Goal: Task Accomplishment & Management: Complete application form

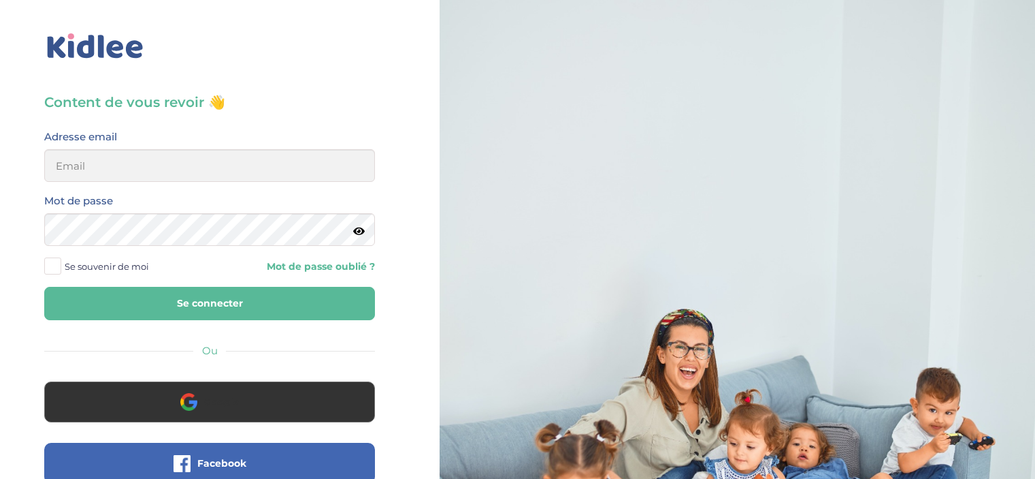
click at [231, 405] on span "Google" at bounding box center [221, 402] width 35 height 14
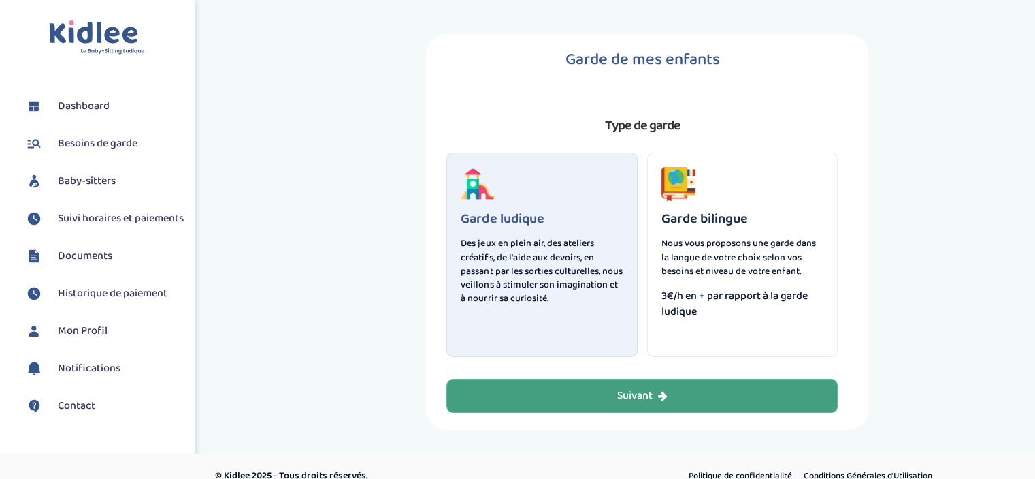
click at [643, 404] on button "Suivant" at bounding box center [642, 395] width 391 height 34
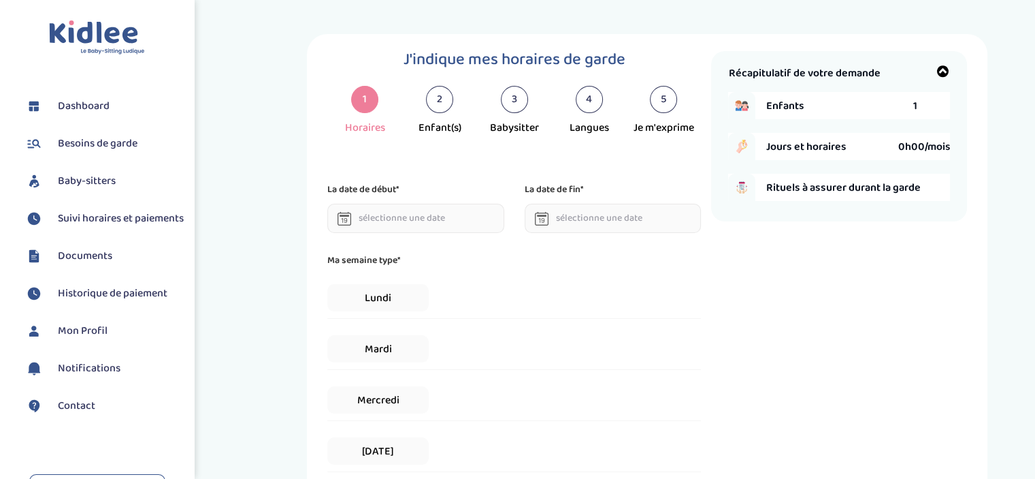
scroll to position [19, 0]
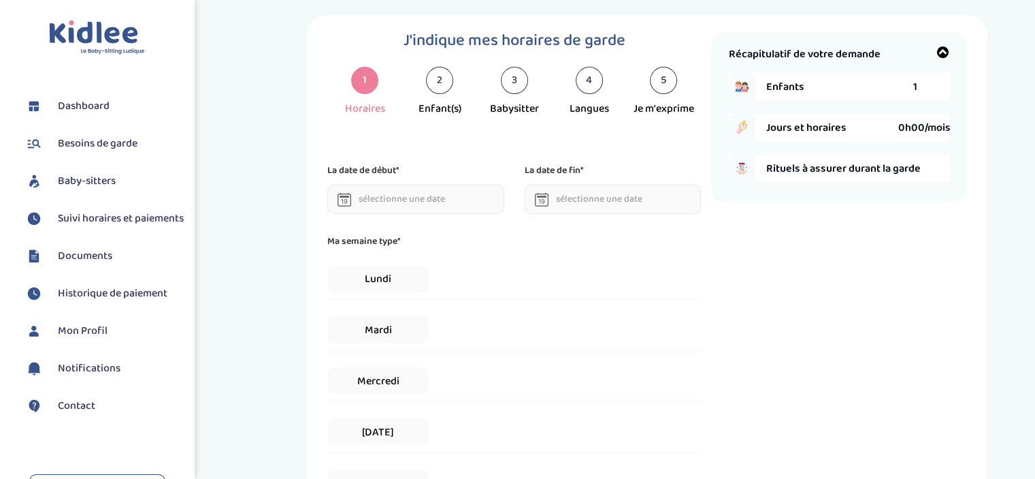
click at [372, 204] on input "text" at bounding box center [415, 198] width 177 height 29
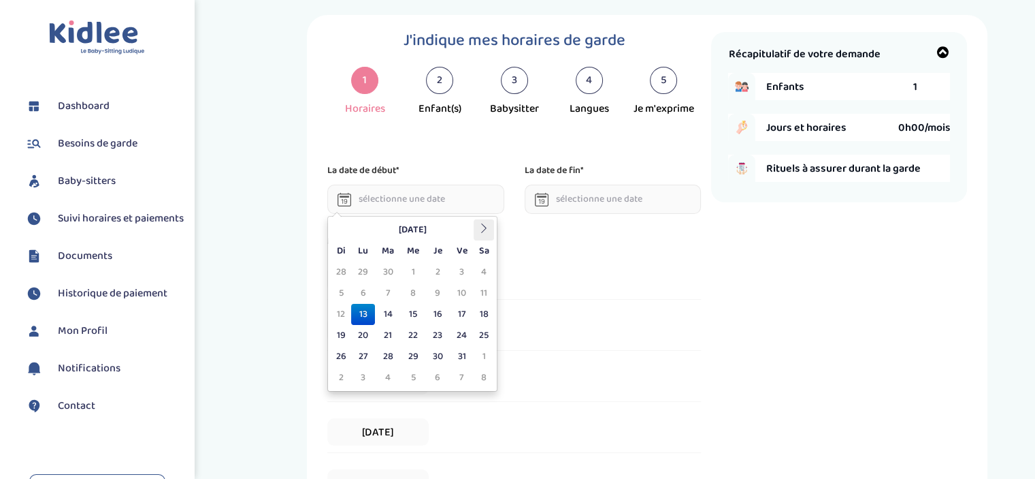
click at [484, 226] on icon at bounding box center [484, 228] width 10 height 10
click at [364, 295] on td "3" at bounding box center [363, 293] width 24 height 21
type input "03-11-2025"
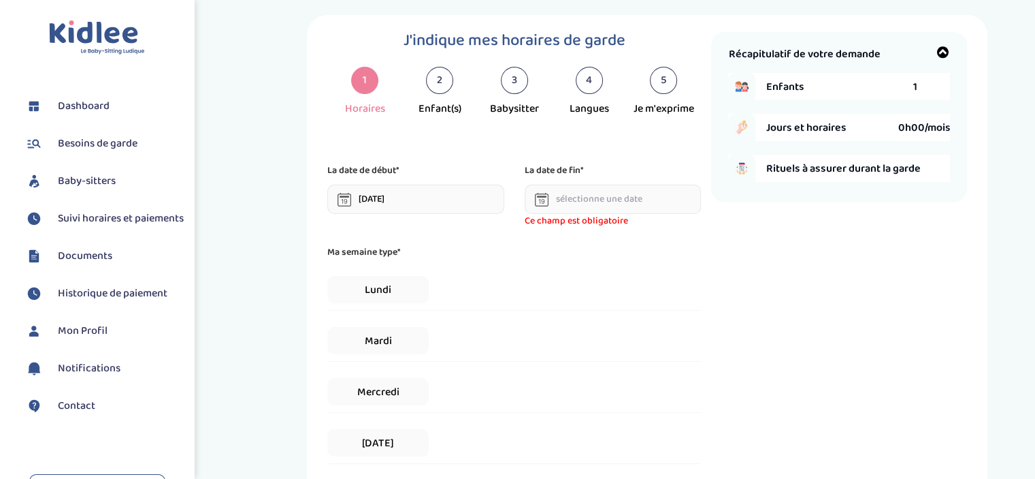
click at [578, 205] on input "text" at bounding box center [613, 198] width 177 height 29
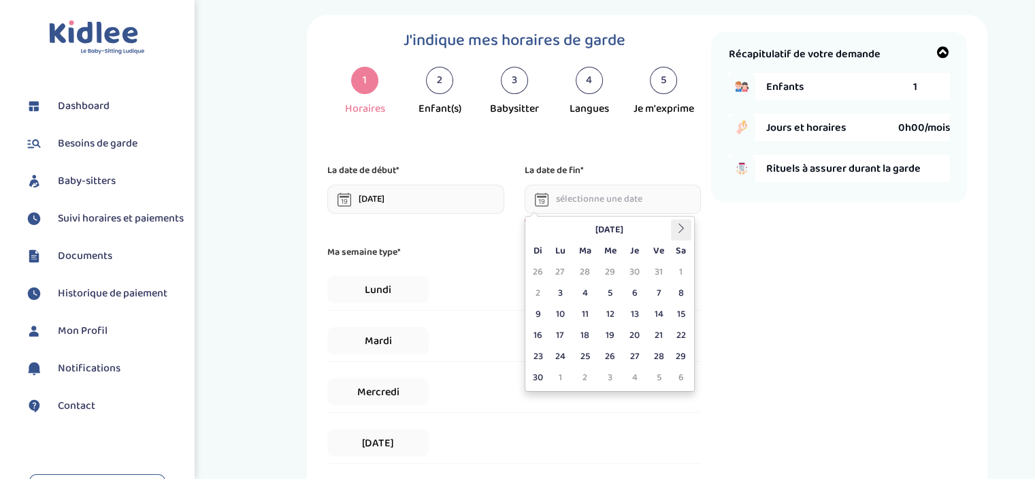
click at [683, 223] on icon at bounding box center [682, 228] width 10 height 10
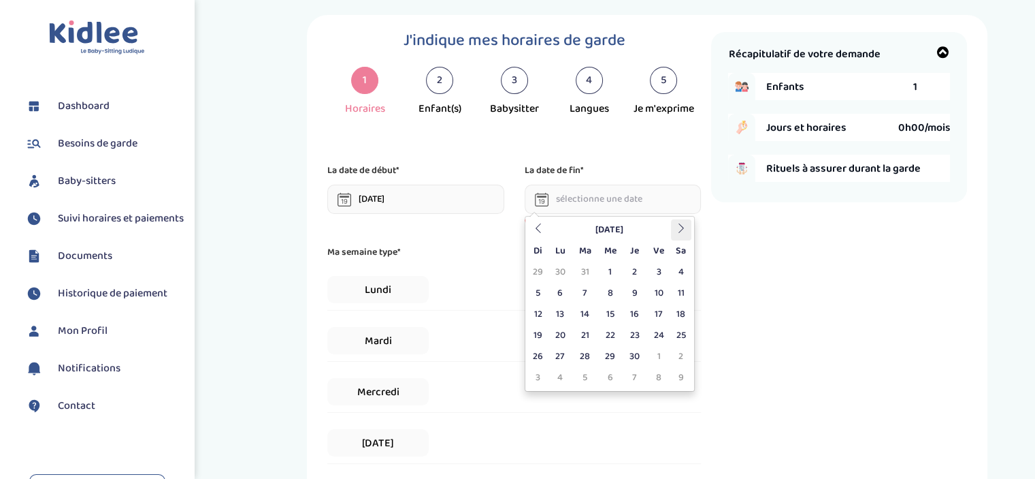
click at [683, 223] on icon at bounding box center [682, 228] width 10 height 10
click at [654, 268] on td "3" at bounding box center [659, 271] width 24 height 21
type input "03-07-2026"
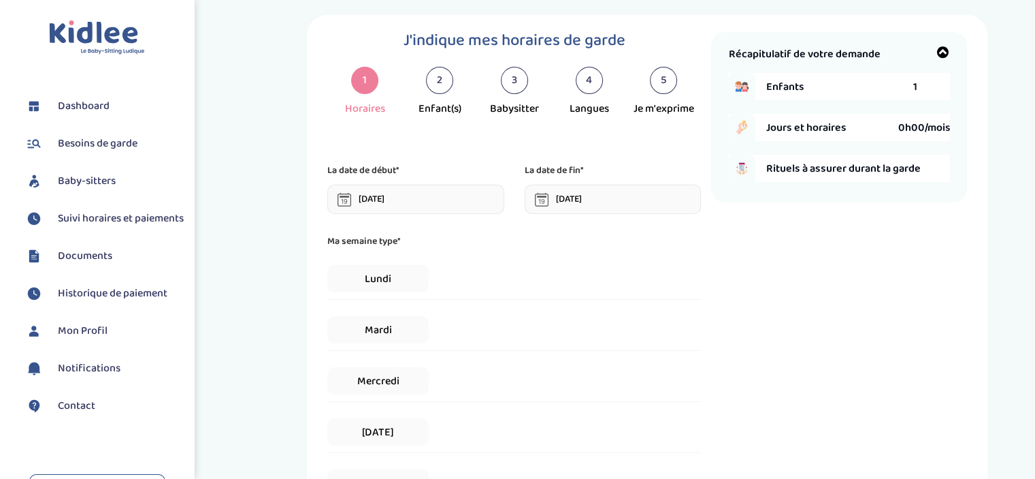
click at [453, 286] on div "Lundi" at bounding box center [514, 279] width 374 height 42
click at [376, 285] on span "Lundi" at bounding box center [377, 278] width 101 height 27
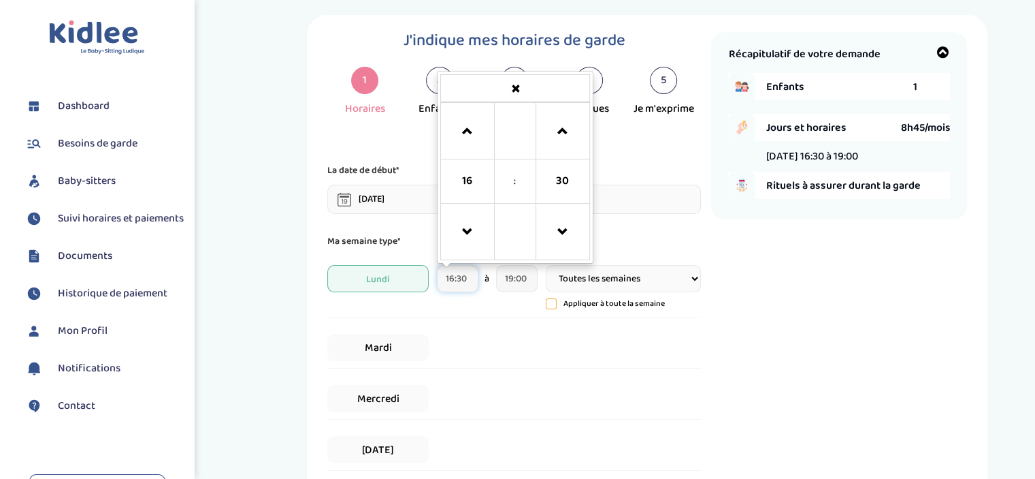
click at [473, 281] on input "16:30" at bounding box center [458, 278] width 42 height 27
click at [468, 221] on span at bounding box center [467, 232] width 37 height 37
click at [474, 139] on span at bounding box center [467, 131] width 37 height 37
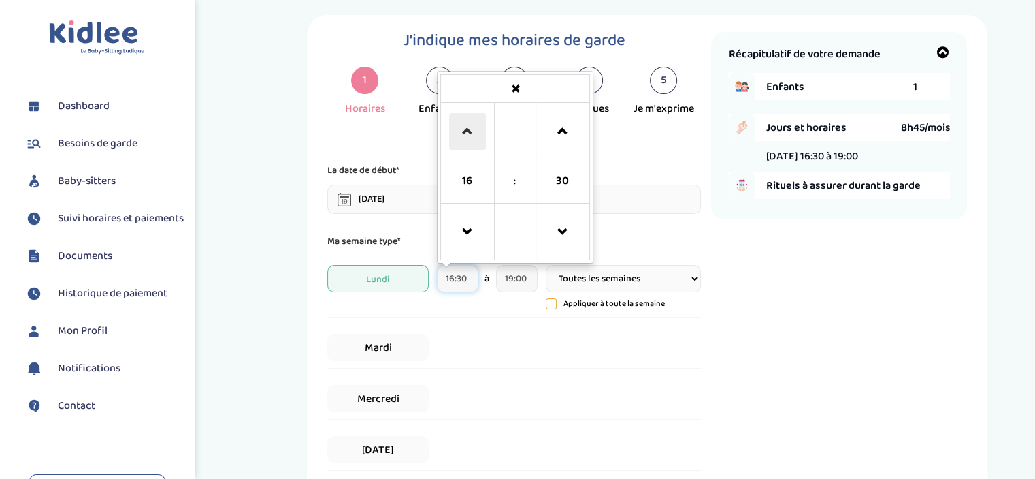
click at [474, 139] on span at bounding box center [467, 131] width 37 height 37
click at [575, 229] on span at bounding box center [563, 232] width 37 height 37
type input "18:00"
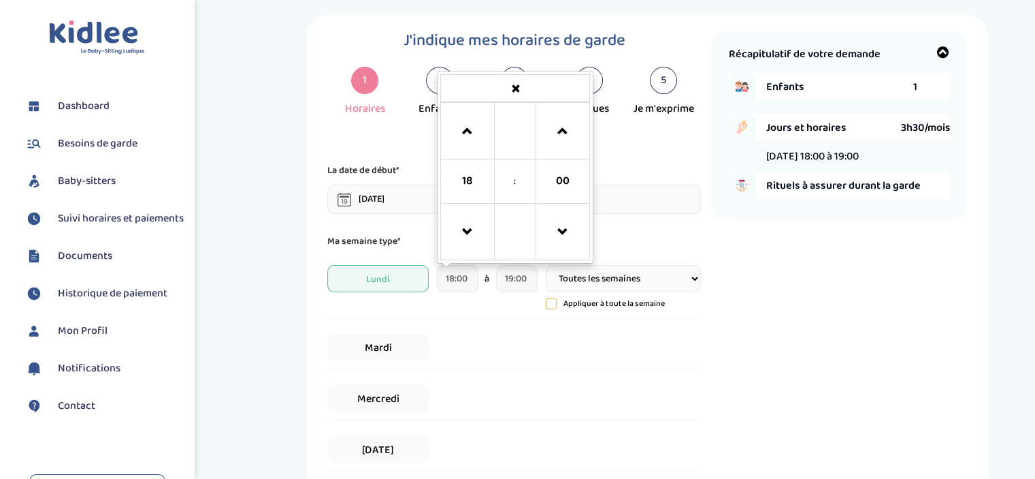
click at [596, 276] on select "Toutes les semaines Toutes les 2 semaines Tous les mois" at bounding box center [623, 278] width 155 height 27
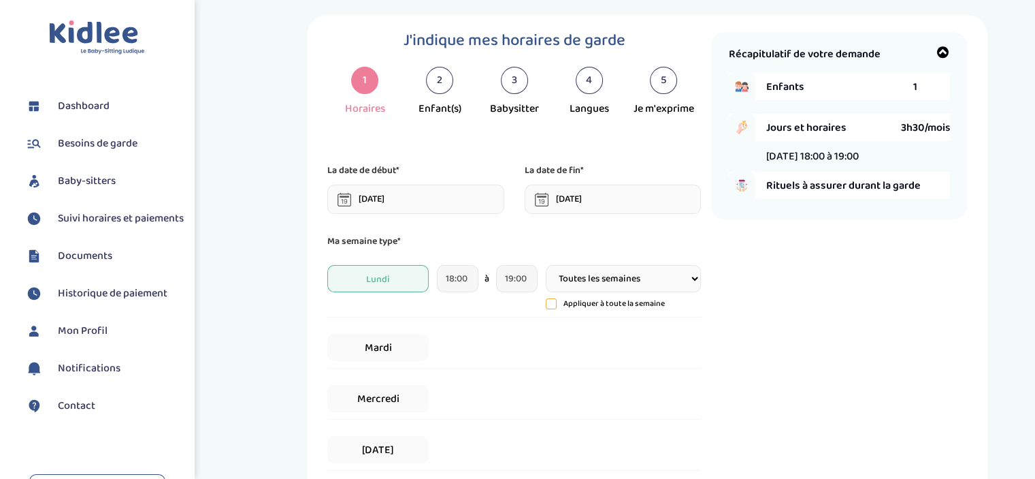
click at [596, 276] on select "Toutes les semaines Toutes les 2 semaines Tous les mois" at bounding box center [623, 278] width 155 height 27
click at [370, 348] on span "Mardi" at bounding box center [377, 347] width 101 height 27
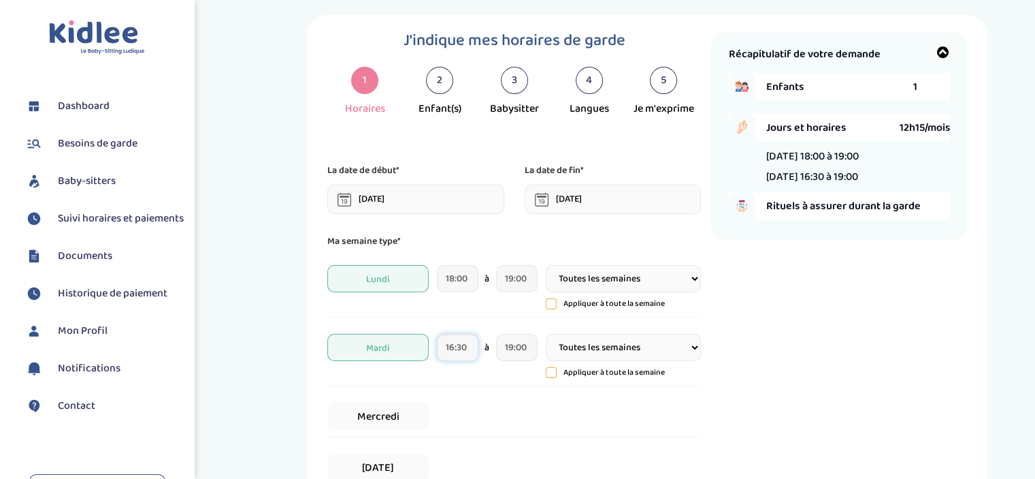
click at [462, 346] on input "16:30" at bounding box center [458, 347] width 42 height 27
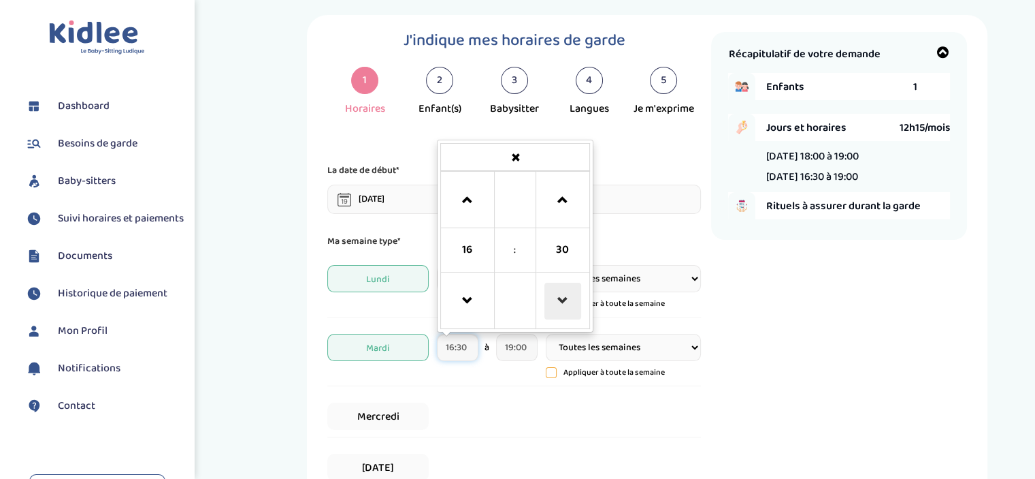
click at [553, 296] on span at bounding box center [563, 301] width 37 height 37
type input "16:15"
click at [378, 416] on span "Mercredi" at bounding box center [377, 415] width 101 height 27
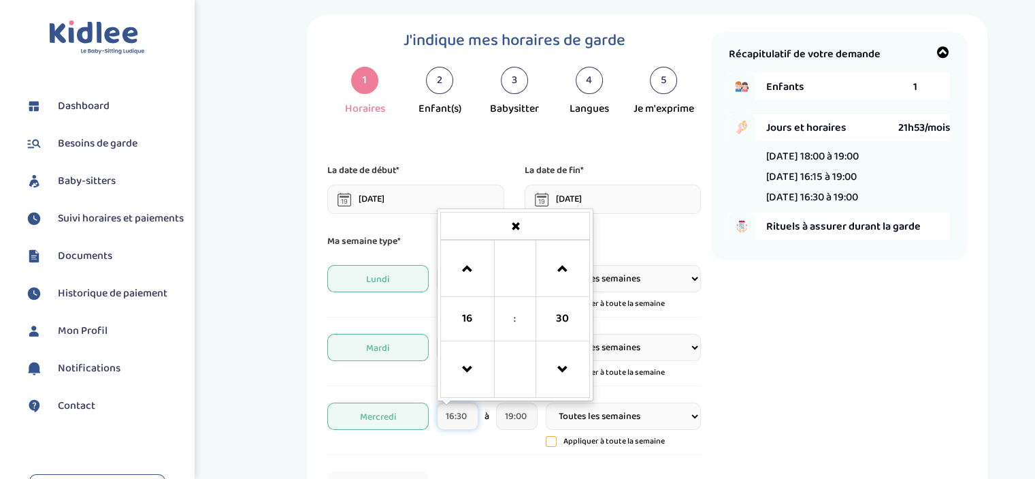
click at [457, 410] on input "16:30" at bounding box center [458, 415] width 42 height 27
click at [461, 370] on span at bounding box center [467, 369] width 37 height 37
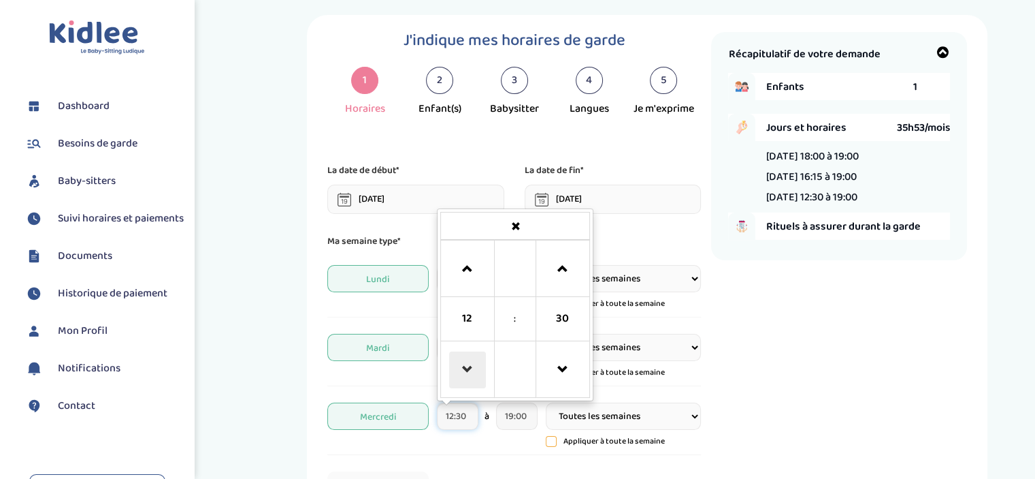
click at [461, 370] on span at bounding box center [467, 369] width 37 height 37
click at [468, 283] on span at bounding box center [467, 269] width 37 height 37
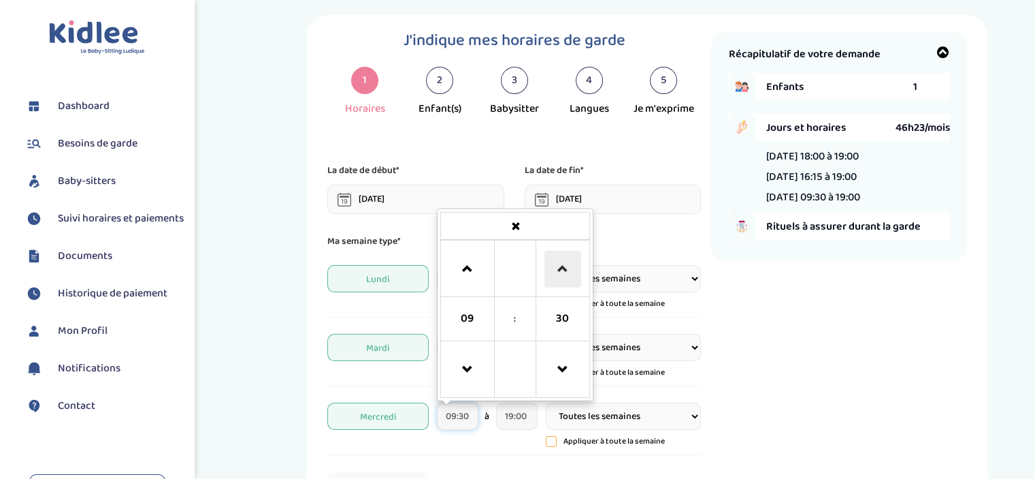
click at [571, 266] on span at bounding box center [563, 269] width 37 height 37
type input "09:45"
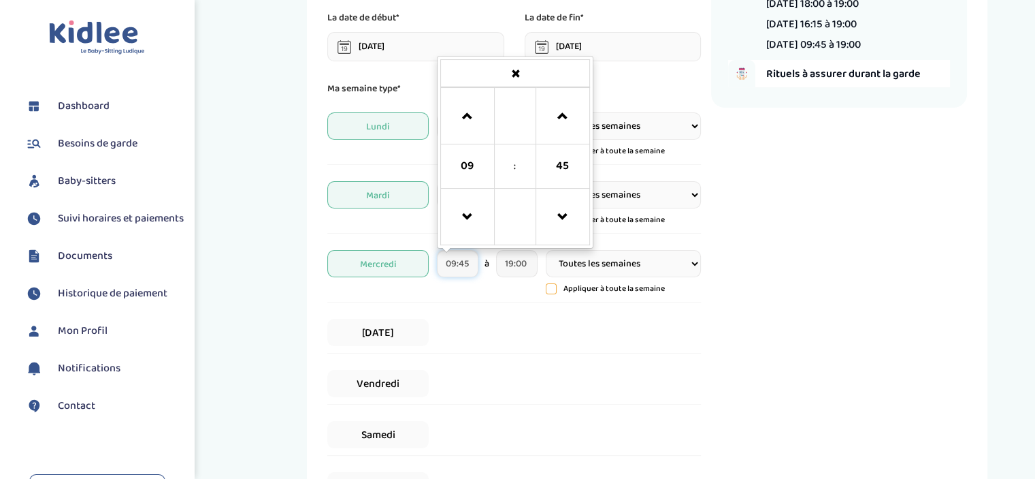
scroll to position [186, 0]
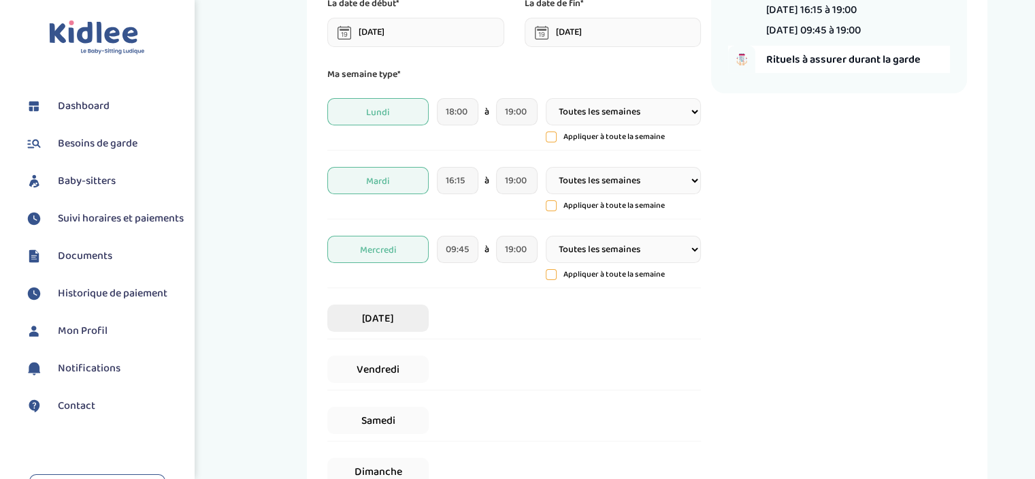
click at [370, 331] on span "Jeudi" at bounding box center [377, 317] width 101 height 27
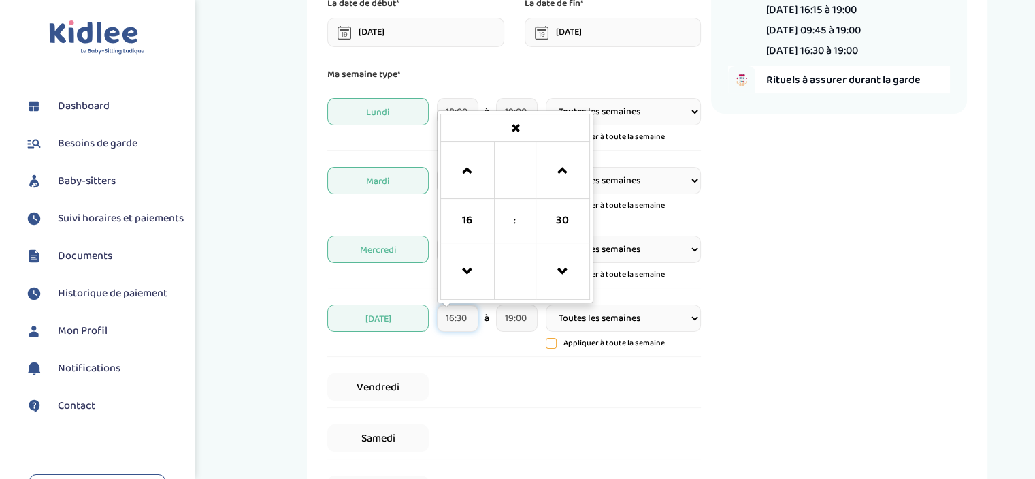
click at [464, 319] on input "16:30" at bounding box center [458, 317] width 42 height 27
click at [555, 277] on span at bounding box center [563, 271] width 37 height 37
type input "16:15"
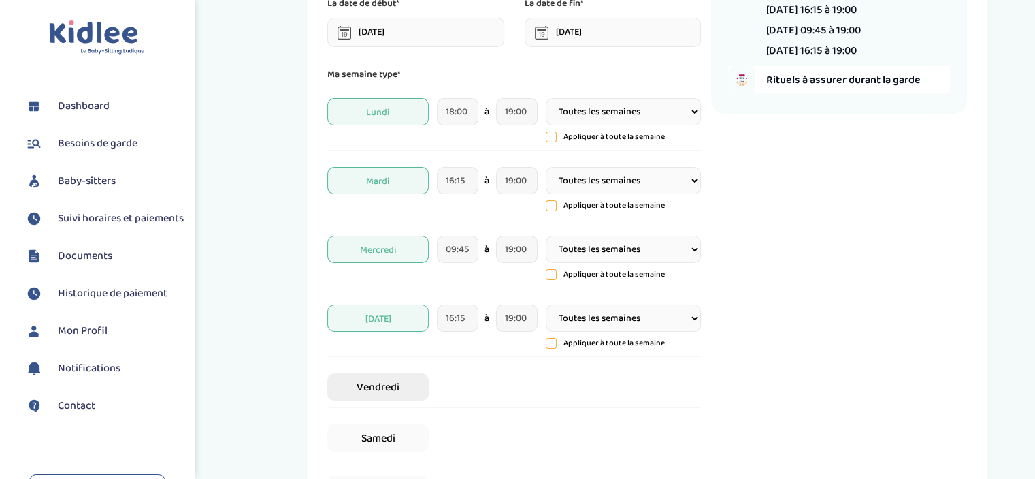
click at [387, 397] on span "Vendredi" at bounding box center [377, 386] width 101 height 27
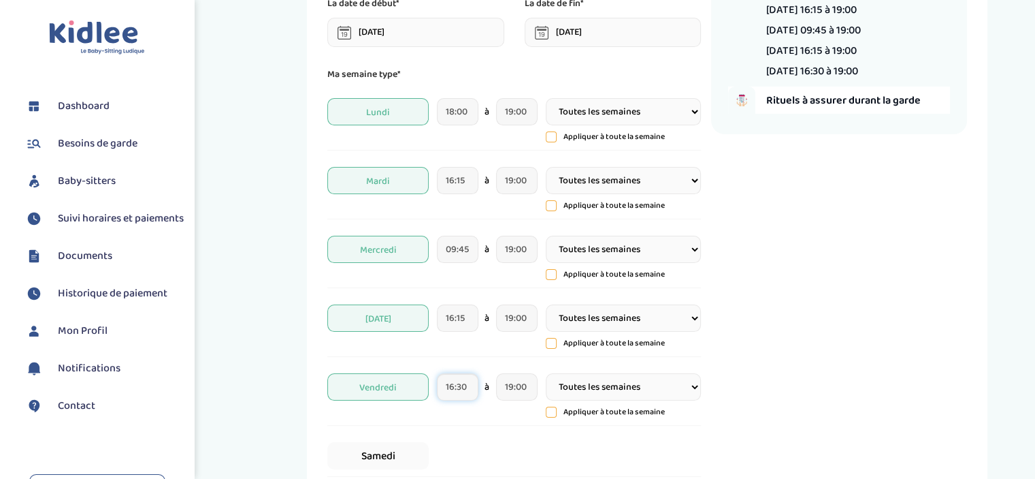
click at [463, 385] on input "16:30" at bounding box center [458, 386] width 42 height 27
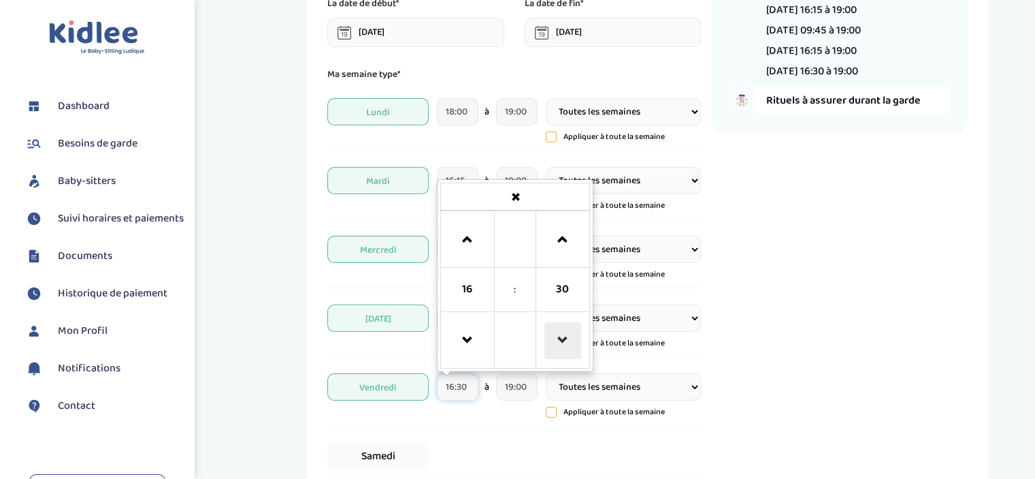
click at [566, 334] on span at bounding box center [563, 340] width 37 height 37
type input "16:15"
click at [858, 323] on div "Récapitulatif de votre demande Enfants 1 Jours et horaires 64h45/mois Lundi 18:…" at bounding box center [839, 258] width 256 height 786
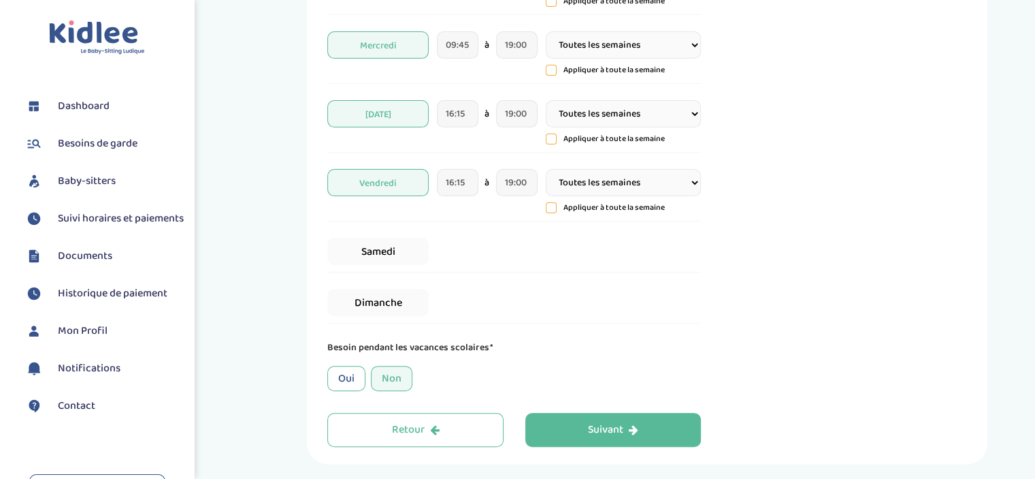
scroll to position [443, 0]
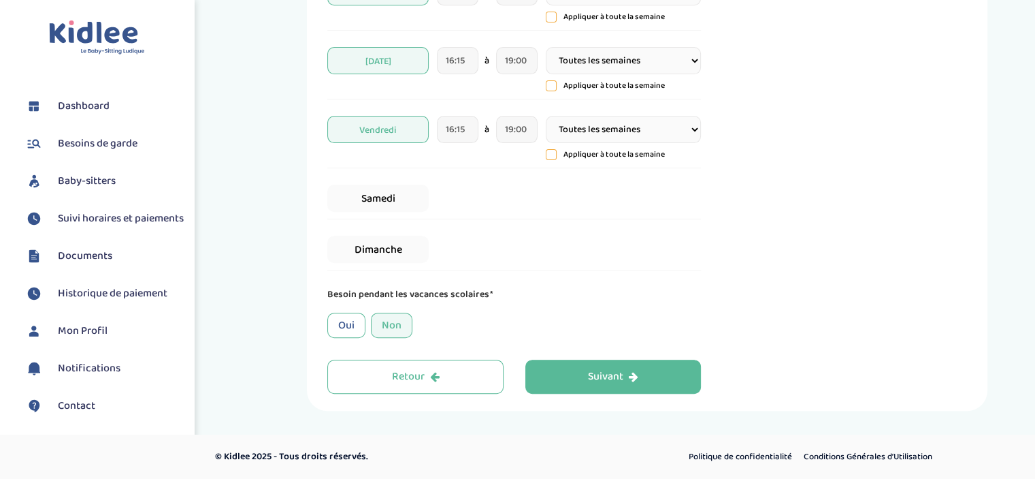
click at [389, 329] on div "Non" at bounding box center [392, 324] width 42 height 25
click at [386, 323] on div "Non" at bounding box center [392, 324] width 42 height 25
click at [344, 326] on div "Oui" at bounding box center [346, 324] width 38 height 25
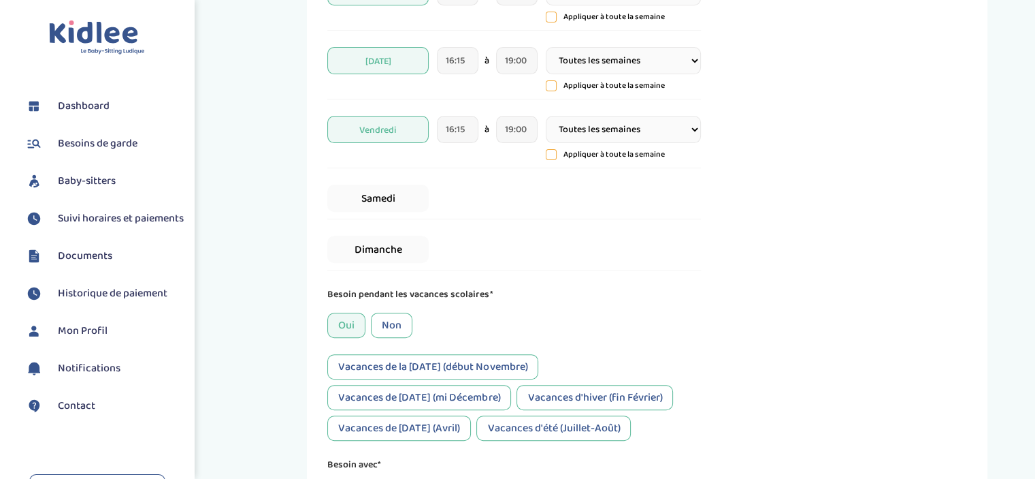
click at [389, 319] on div "Non" at bounding box center [392, 324] width 42 height 25
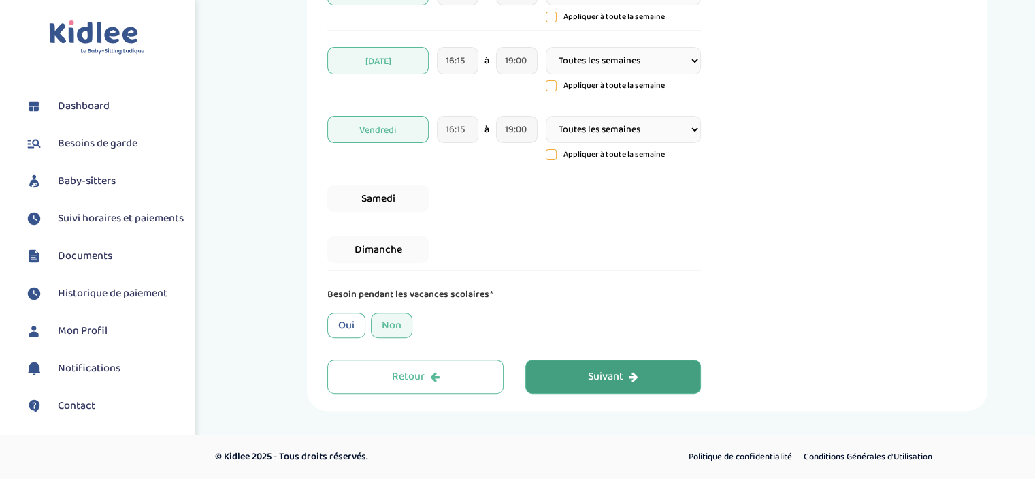
click at [598, 369] on div "Suivant" at bounding box center [613, 377] width 50 height 16
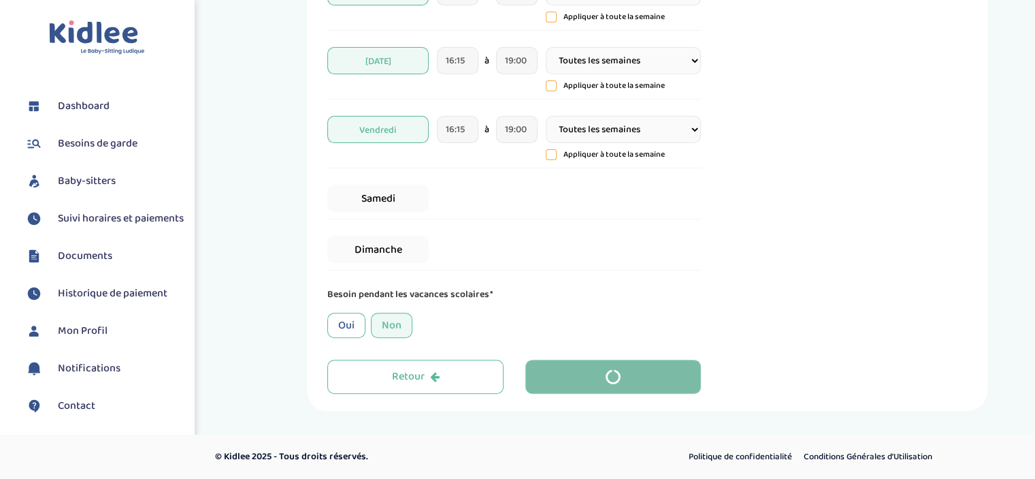
scroll to position [51, 0]
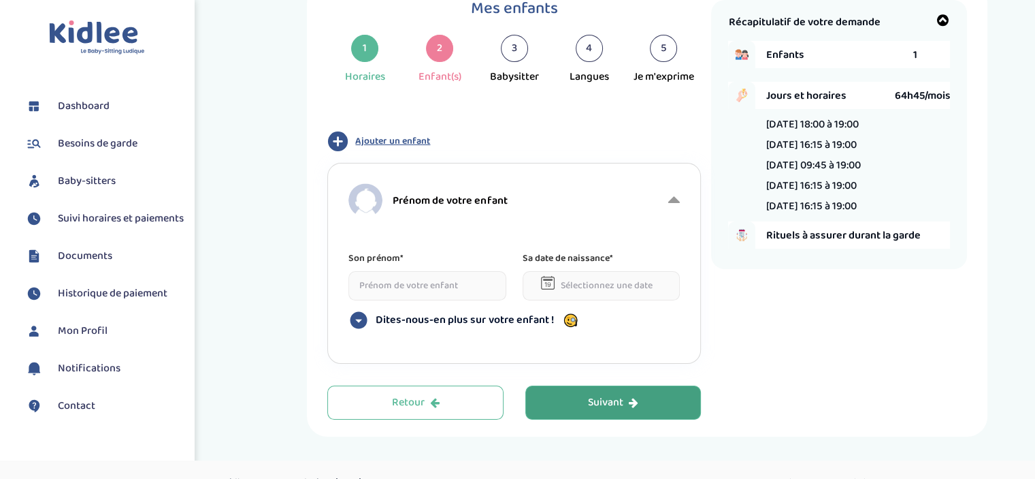
click at [377, 279] on input at bounding box center [428, 285] width 158 height 29
type input "Auguste"
click at [581, 285] on input "text" at bounding box center [602, 285] width 158 height 29
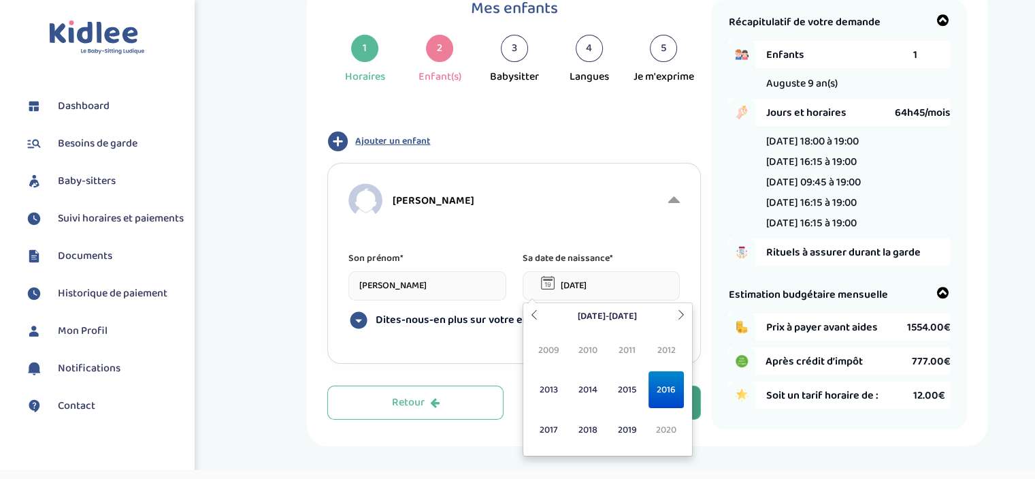
type input "14-09-2016"
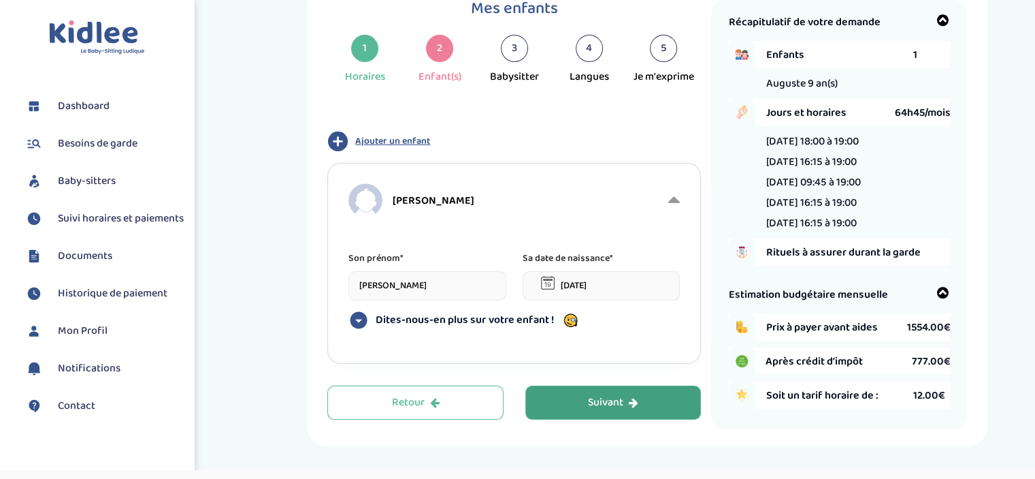
click at [376, 131] on button "Ajouter un enfant" at bounding box center [514, 141] width 374 height 21
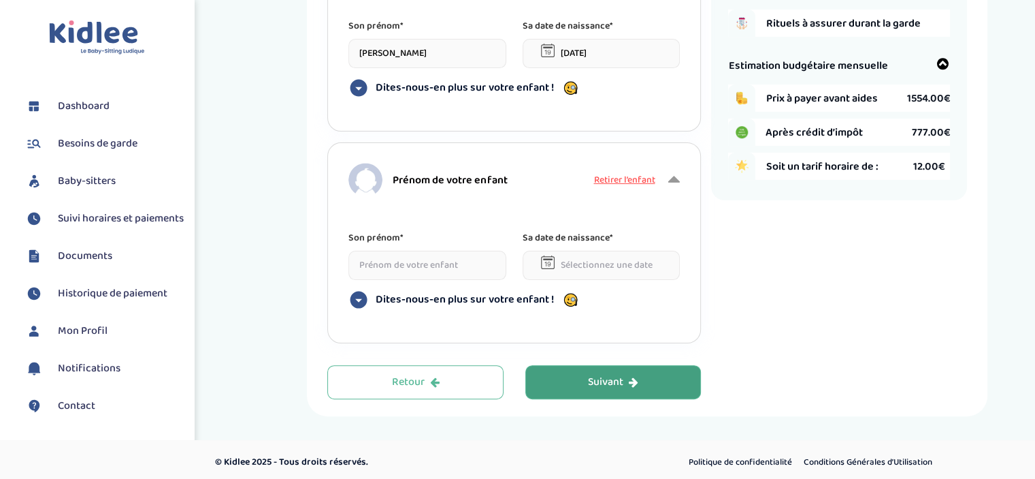
scroll to position [288, 0]
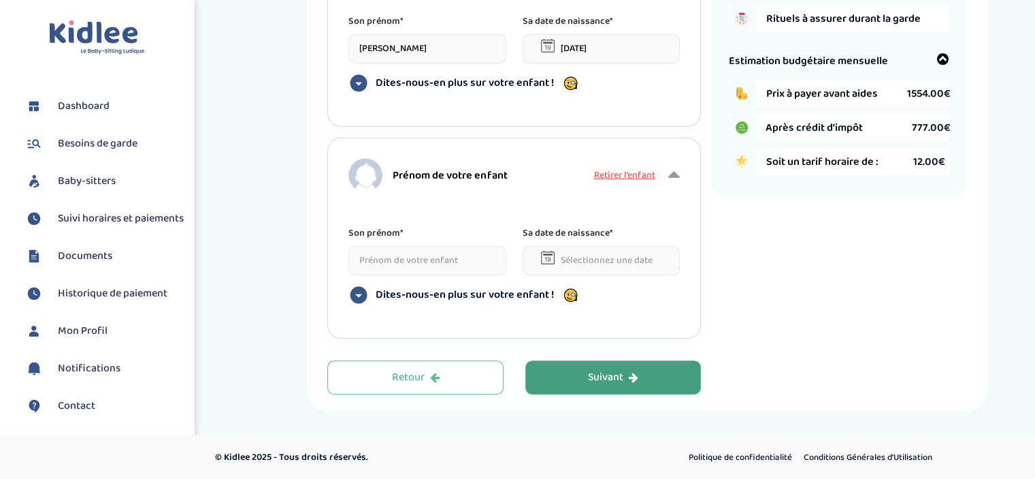
click at [382, 263] on input at bounding box center [428, 260] width 158 height 29
type input "!"
type input "Léone"
click at [613, 258] on input "text" at bounding box center [602, 260] width 158 height 29
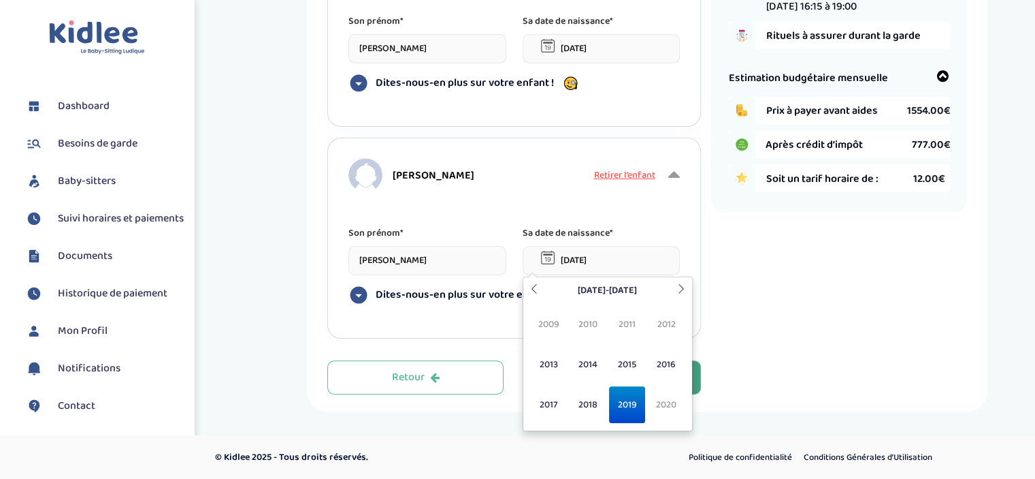
type input "31-07-2019"
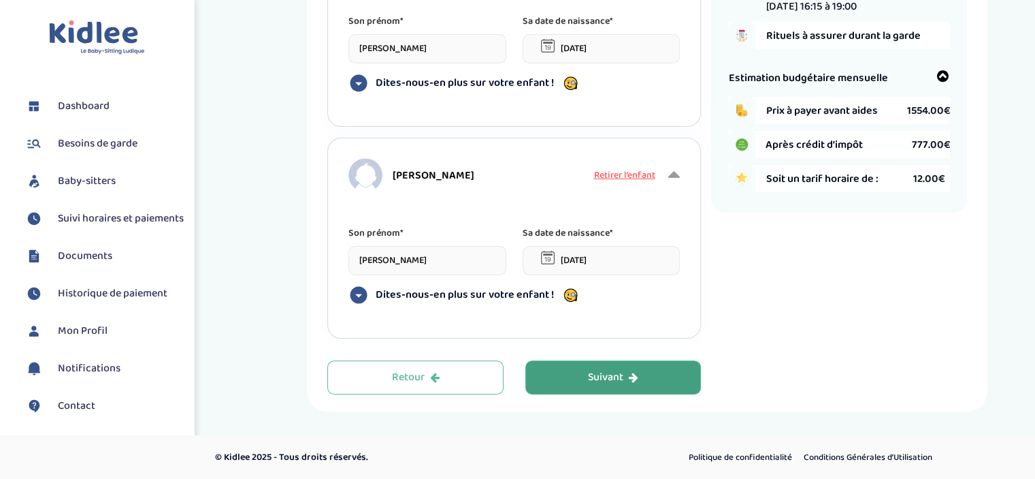
click at [651, 231] on p "Sa date de naissance*" at bounding box center [602, 232] width 158 height 15
click at [616, 380] on div "Suivant" at bounding box center [613, 378] width 50 height 16
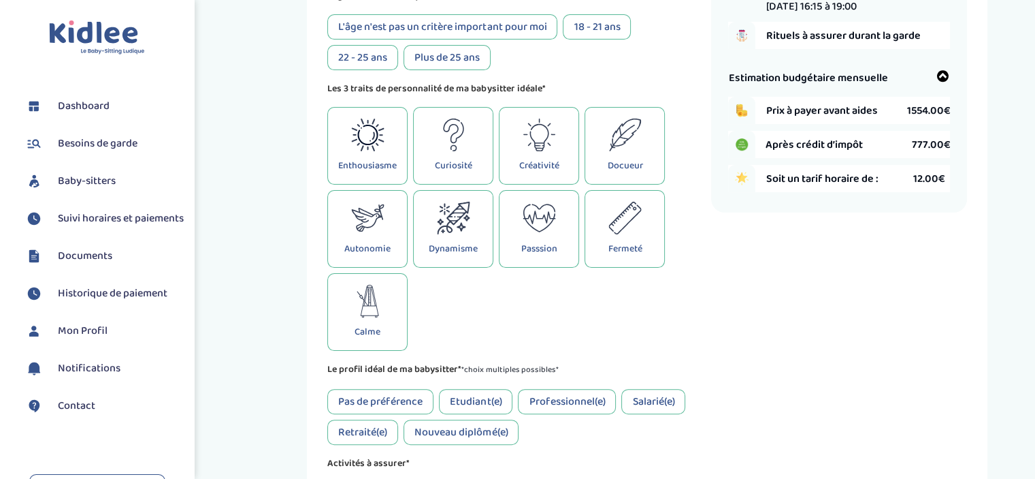
scroll to position [51, 0]
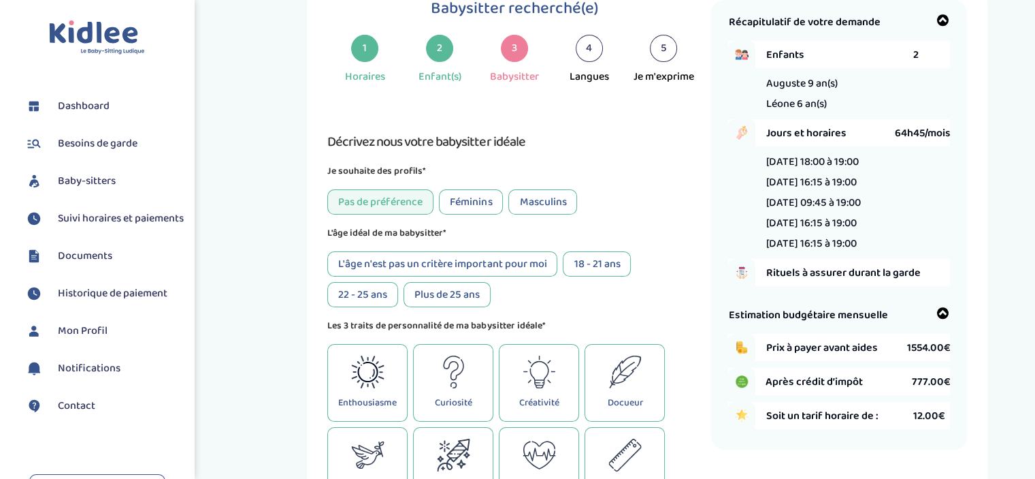
click at [477, 200] on div "Féminins" at bounding box center [471, 201] width 64 height 25
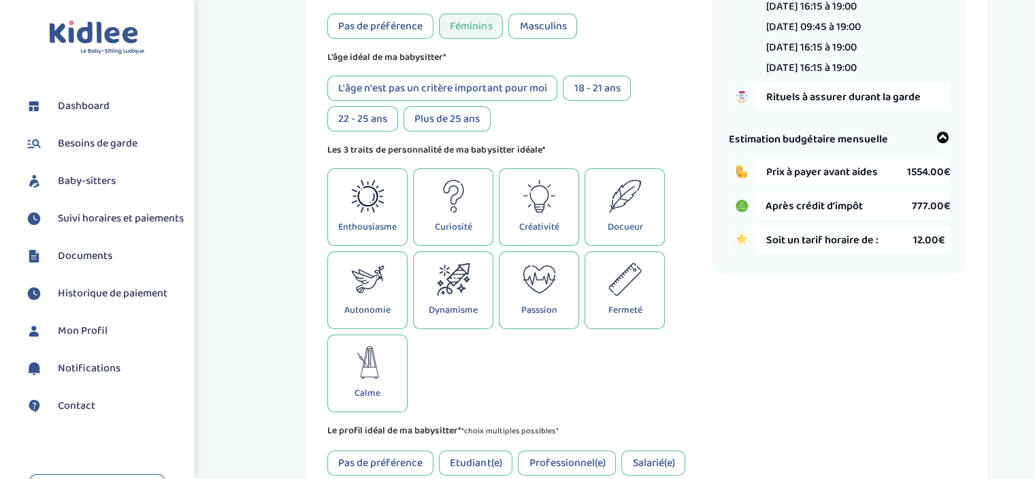
scroll to position [246, 0]
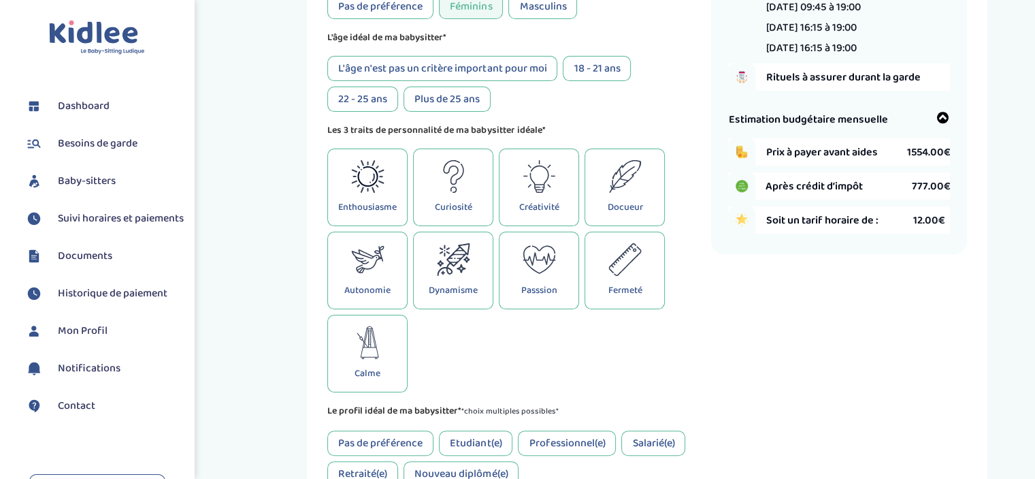
click at [624, 184] on icon at bounding box center [625, 176] width 32 height 33
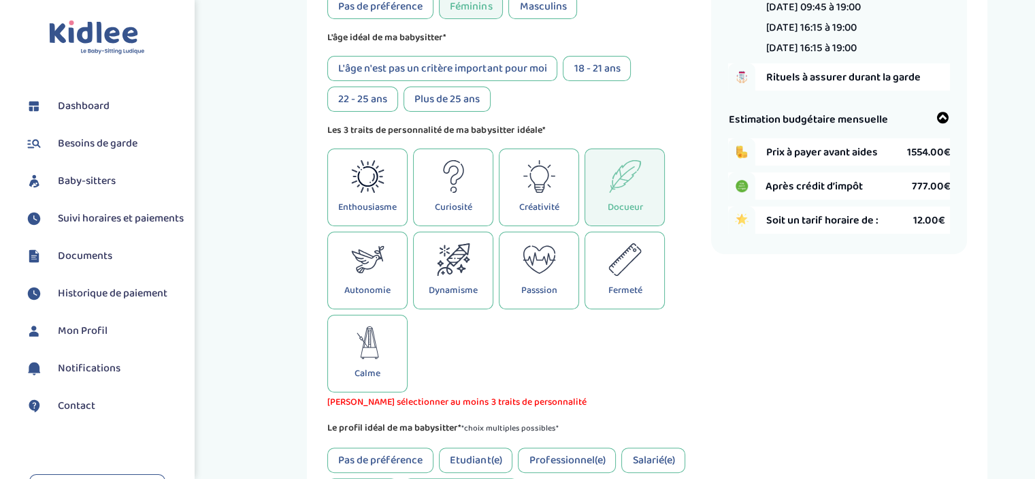
click at [379, 190] on icon at bounding box center [367, 176] width 33 height 33
click at [447, 274] on icon at bounding box center [453, 259] width 33 height 33
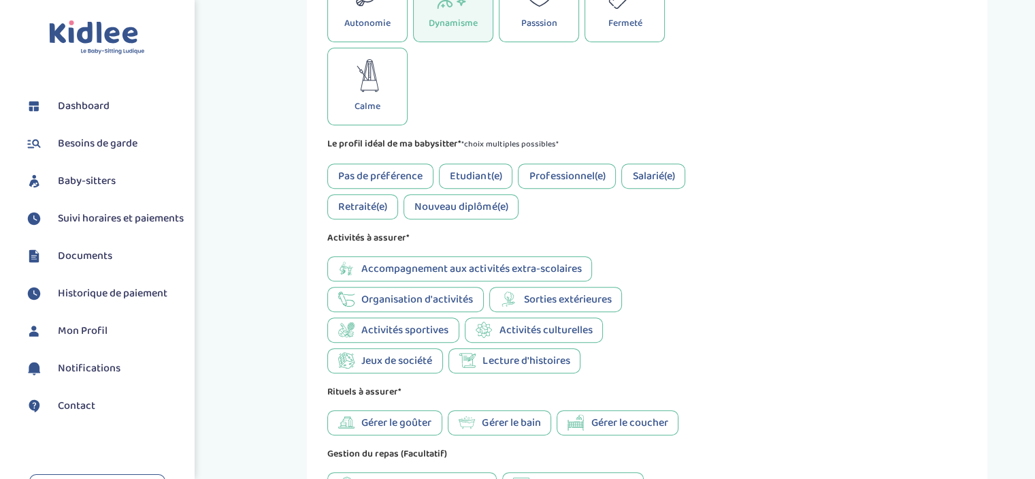
scroll to position [516, 0]
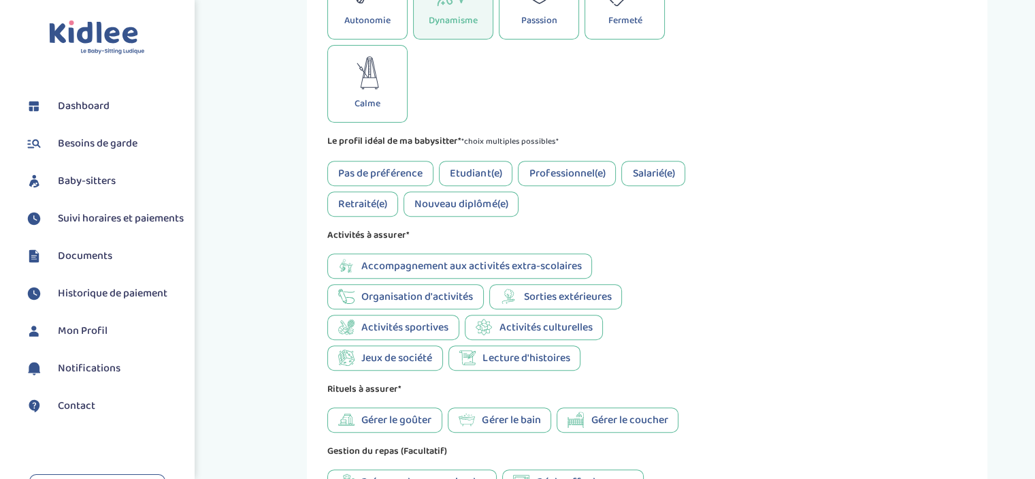
click at [379, 169] on div "Pas de préférence" at bounding box center [380, 173] width 106 height 25
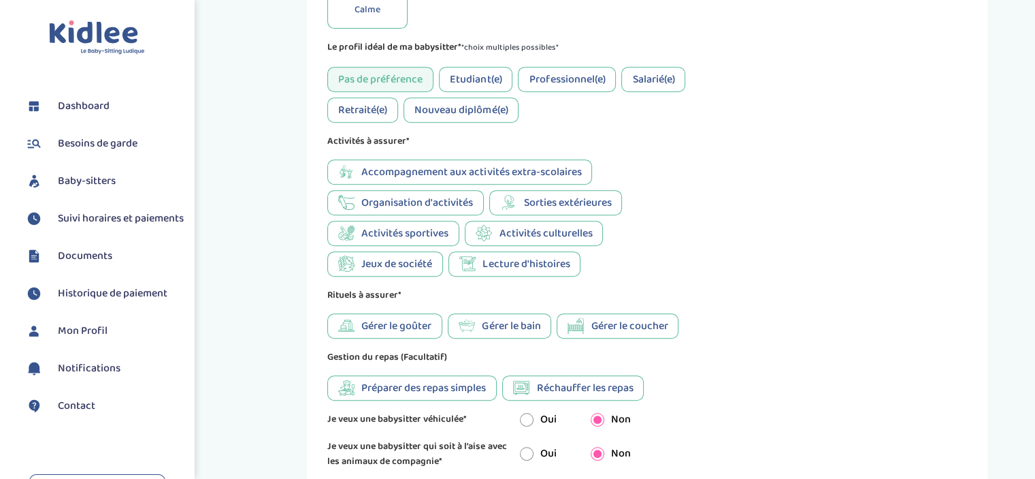
scroll to position [649, 0]
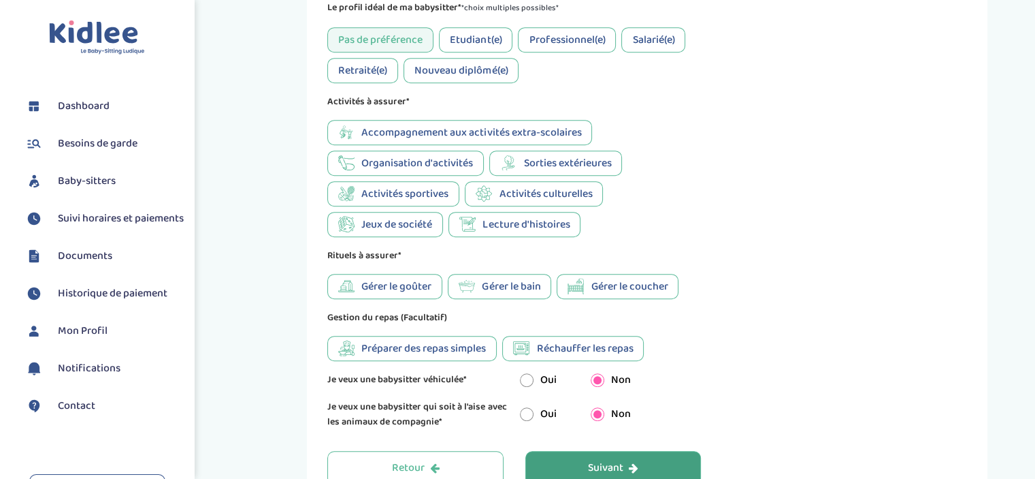
click at [458, 135] on span "Accompagnement aux activités extra-scolaires" at bounding box center [471, 132] width 220 height 17
click at [545, 162] on span "Sorties extérieures" at bounding box center [567, 163] width 88 height 17
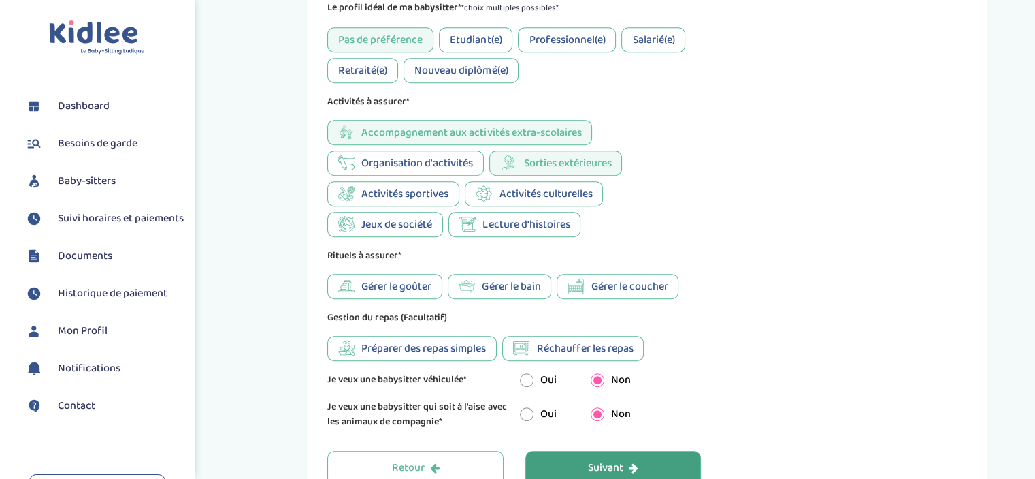
click at [477, 225] on div "Lecture d'histoires" at bounding box center [515, 224] width 132 height 25
click at [419, 221] on span "Jeux de société" at bounding box center [396, 224] width 71 height 17
click at [370, 287] on span "Gérer le goûter" at bounding box center [396, 286] width 70 height 17
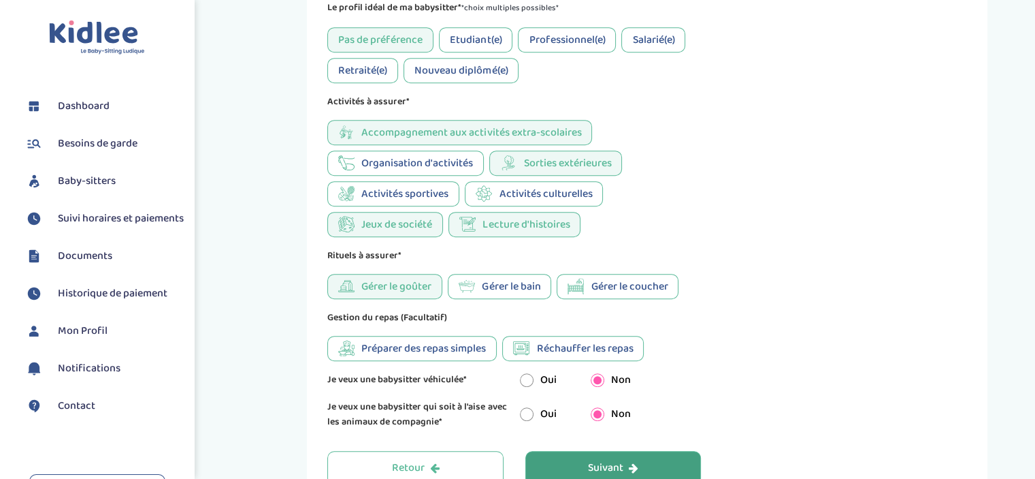
scroll to position [744, 0]
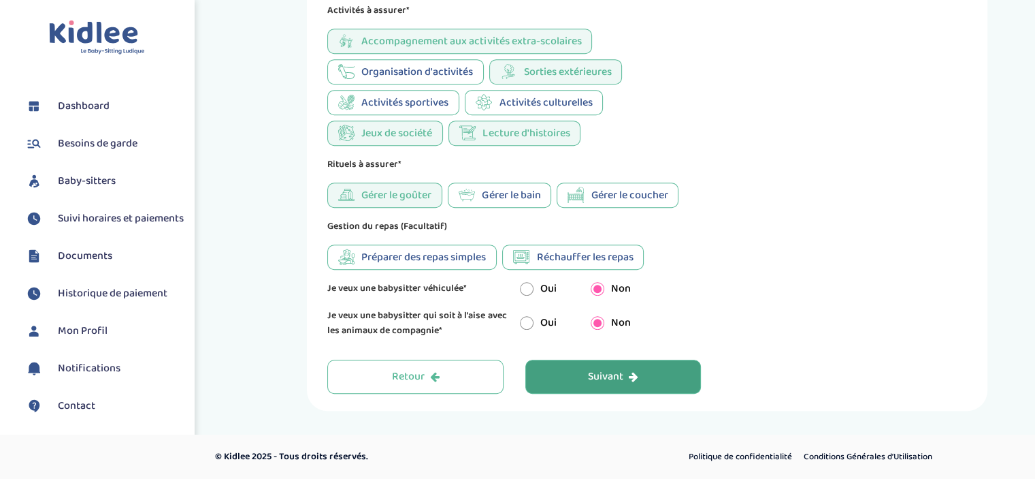
click at [446, 261] on span "Préparer des repas simples" at bounding box center [423, 256] width 125 height 17
click at [526, 285] on input "radio" at bounding box center [527, 289] width 14 height 14
radio input "true"
click at [599, 285] on input "radio" at bounding box center [598, 289] width 14 height 14
radio input "true"
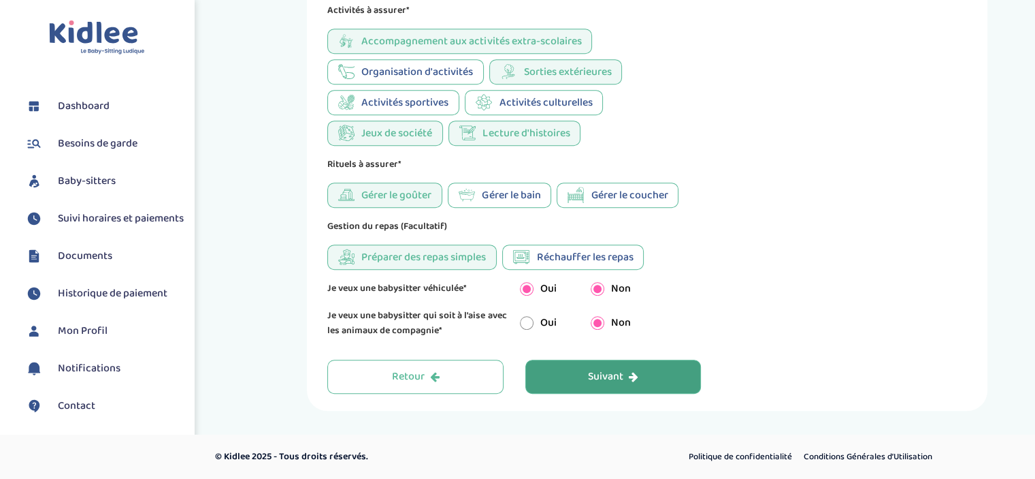
radio input "false"
click at [616, 376] on div "Suivant" at bounding box center [613, 377] width 50 height 16
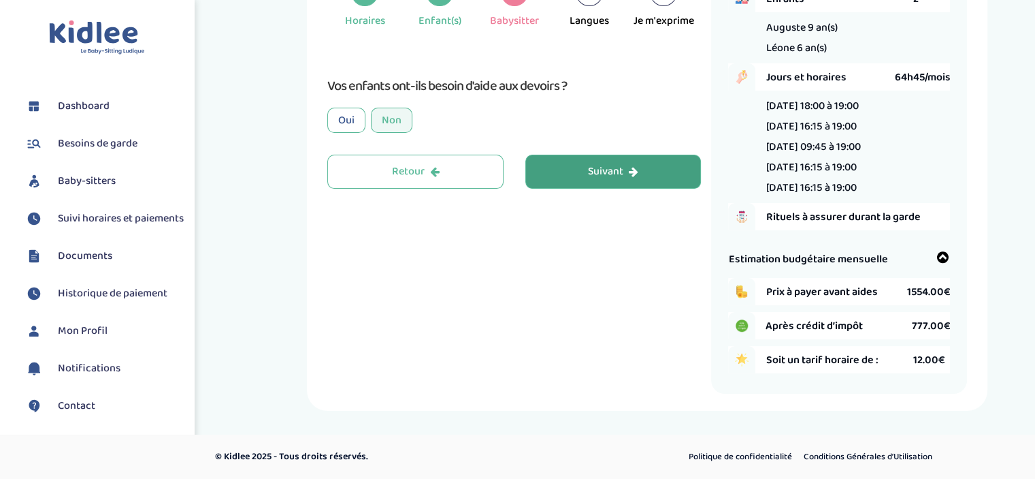
scroll to position [51, 0]
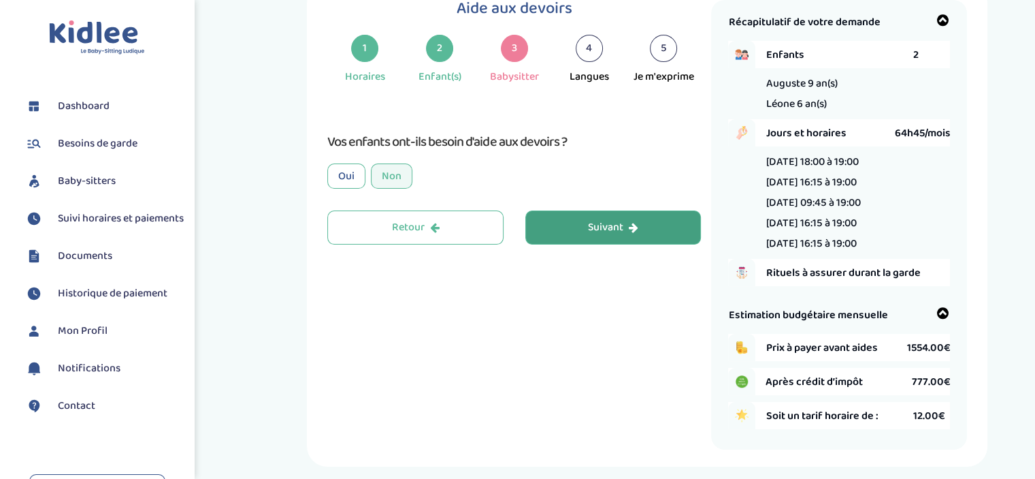
click at [350, 176] on div "Oui" at bounding box center [346, 175] width 38 height 25
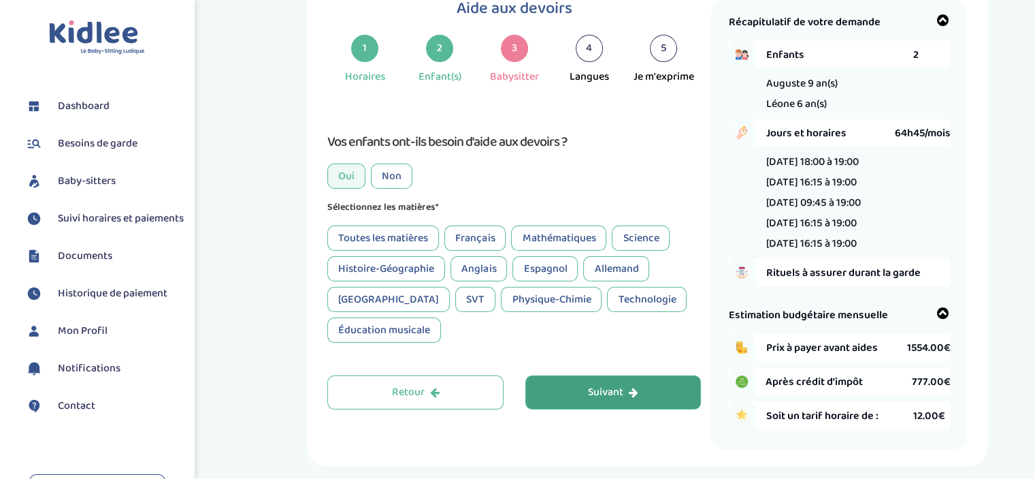
click at [376, 176] on div "Non" at bounding box center [392, 175] width 42 height 25
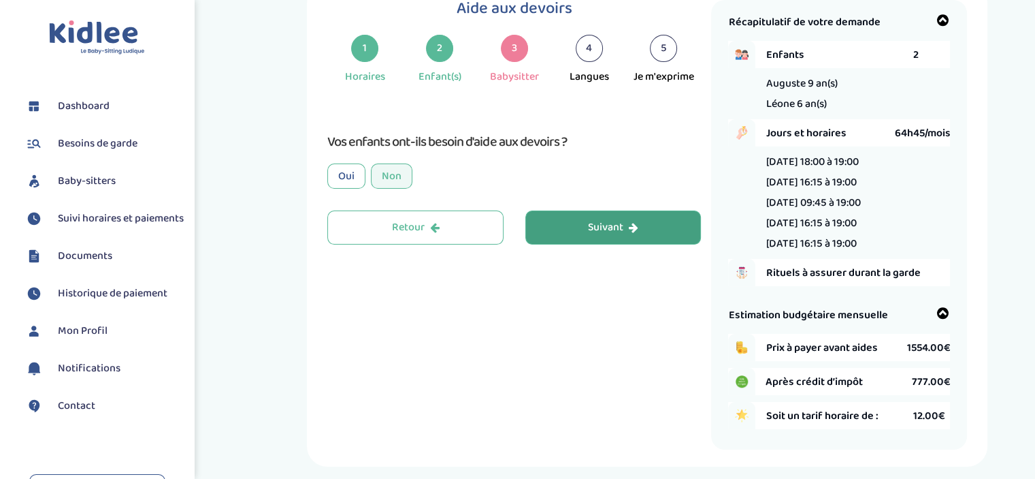
click at [640, 221] on button "Suivant" at bounding box center [614, 227] width 176 height 34
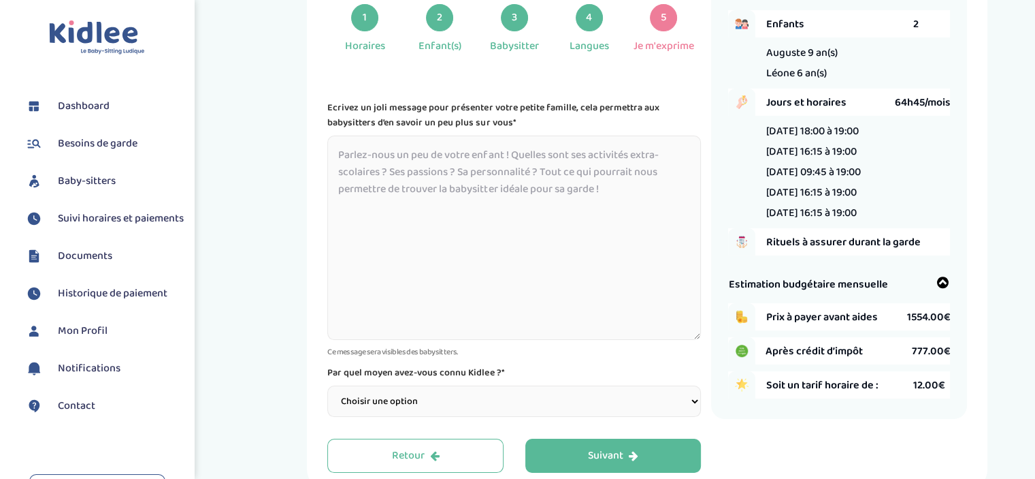
scroll to position [79, 0]
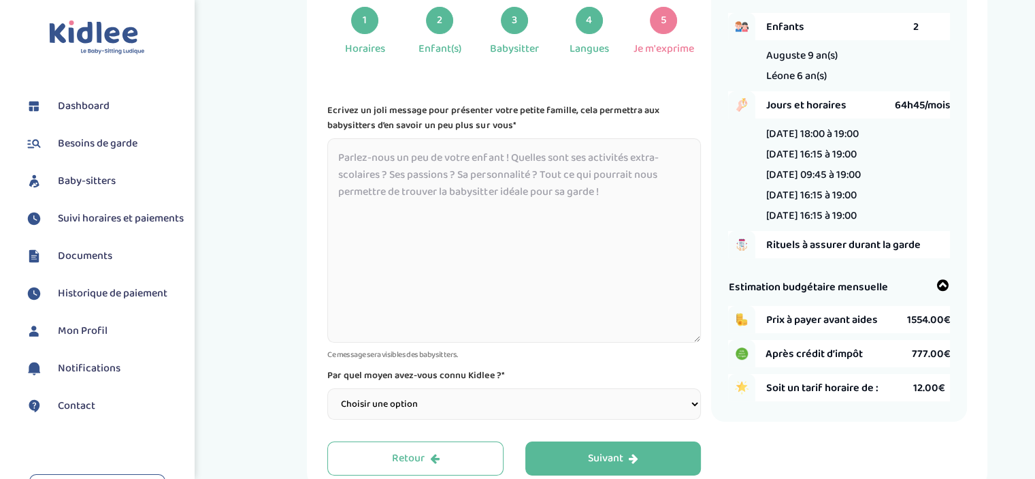
click at [447, 396] on select "Choisir une option Bouche à Oreille Google Plateforme Gens de confiance Faceboo…" at bounding box center [514, 403] width 374 height 31
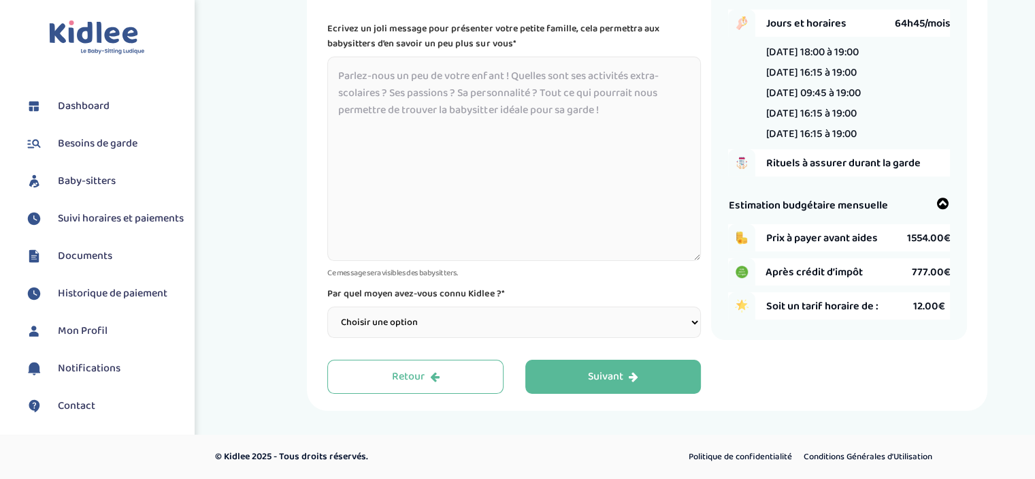
click at [438, 329] on select "Choisir une option Bouche à Oreille Google Plateforme Gens de confiance Faceboo…" at bounding box center [514, 321] width 374 height 31
select select "1"
click at [327, 306] on select "Choisir une option Bouche à Oreille Google Plateforme Gens de confiance Faceboo…" at bounding box center [514, 321] width 374 height 31
click at [278, 192] on div "Informations supplémentaires 1 Horaires 2 Enfant(s) 3 Babysitter 4 Langues 5 Je…" at bounding box center [647, 141] width 755 height 537
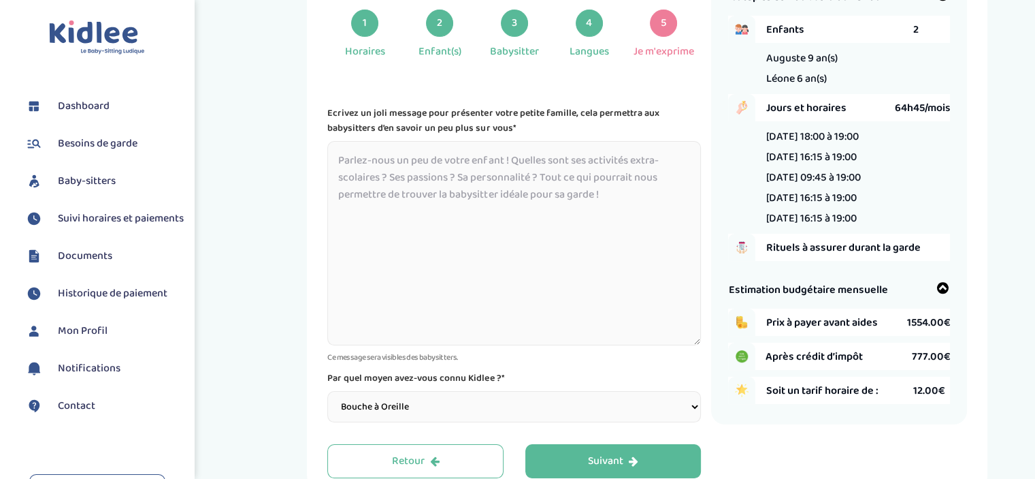
click at [404, 178] on textarea at bounding box center [514, 243] width 374 height 204
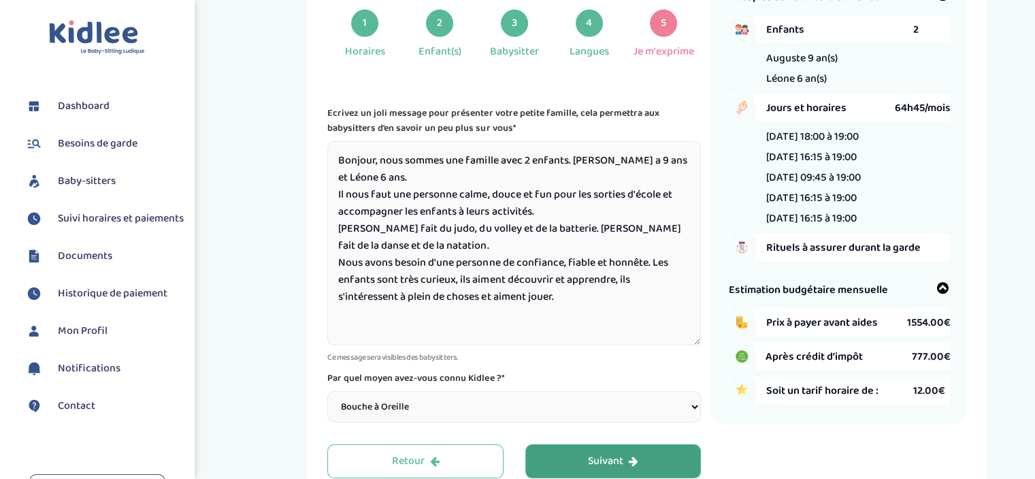
type textarea "Bonjour, nous sommes une famille avec 2 enfants. Auguste a 9 ans et Léone 6 ans…"
click at [590, 466] on div "Suivant" at bounding box center [613, 461] width 50 height 16
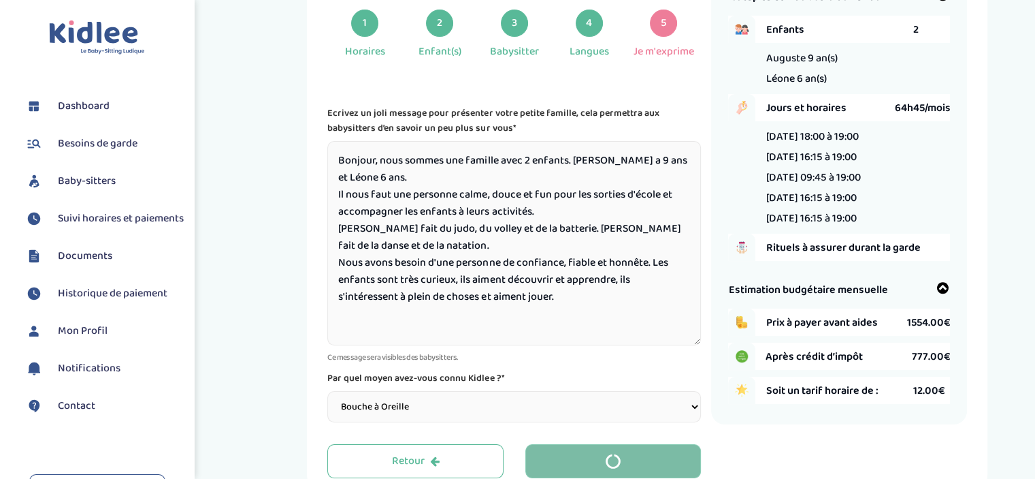
scroll to position [51, 0]
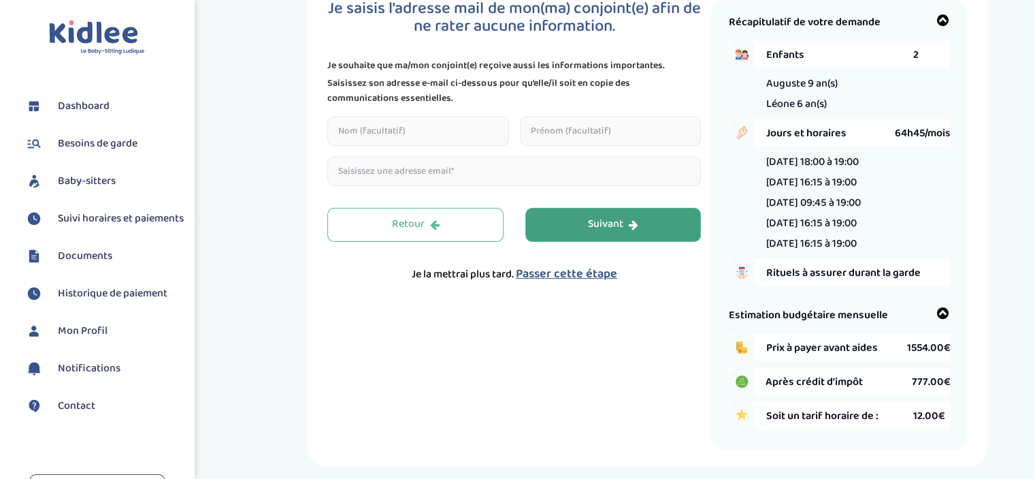
click at [591, 223] on div "Suivant" at bounding box center [613, 224] width 50 height 16
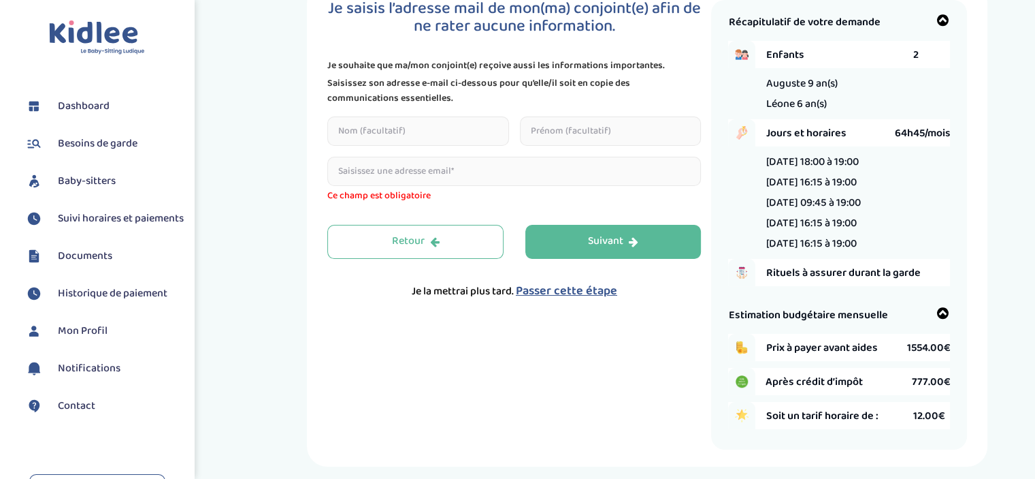
click at [562, 289] on span "Passer cette étape" at bounding box center [566, 290] width 101 height 19
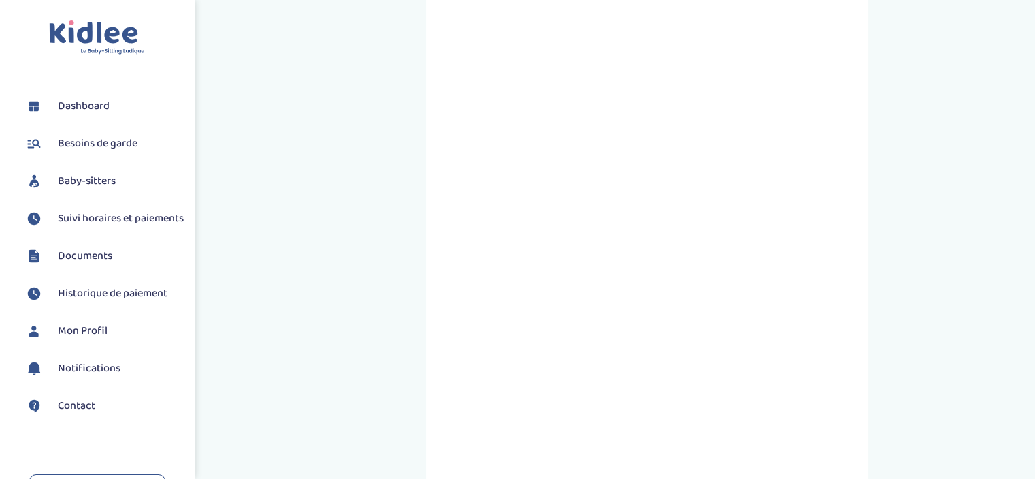
scroll to position [136, 0]
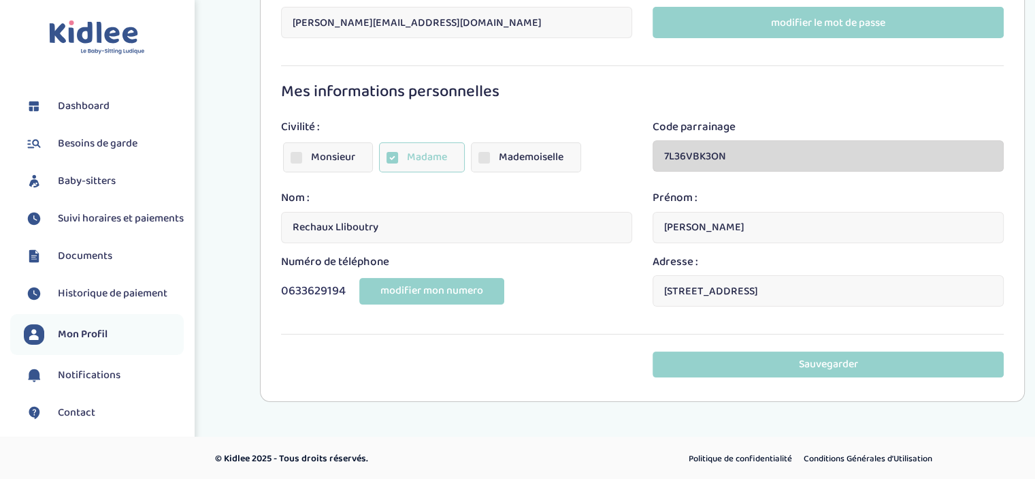
scroll to position [165, 0]
click at [84, 181] on span "Baby-sitters" at bounding box center [87, 181] width 58 height 16
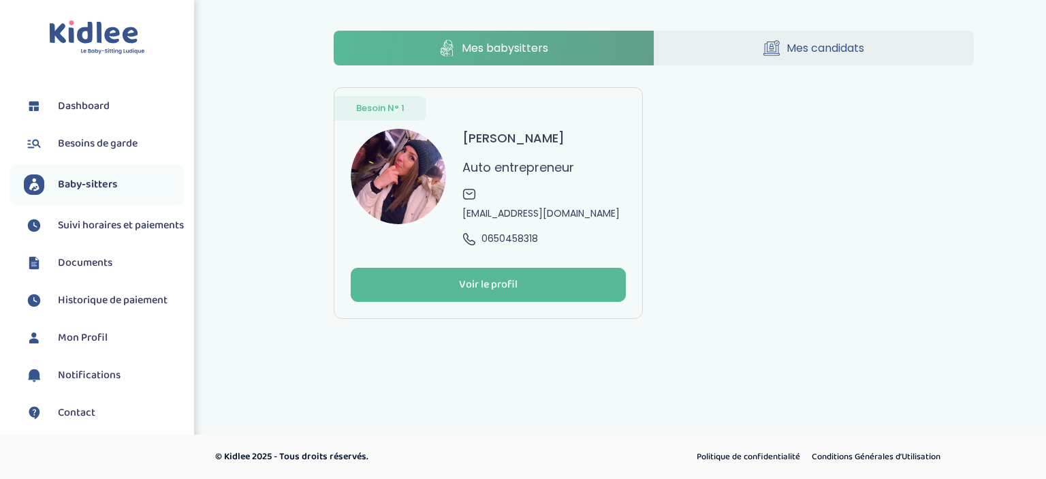
click at [781, 47] on link "Mes candidats" at bounding box center [814, 48] width 320 height 35
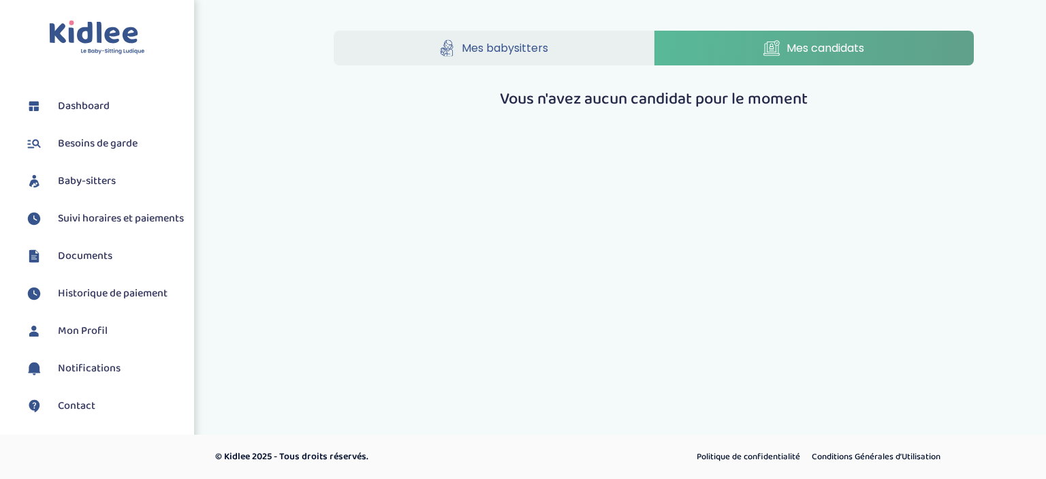
click at [78, 336] on span "Mon Profil" at bounding box center [83, 331] width 50 height 16
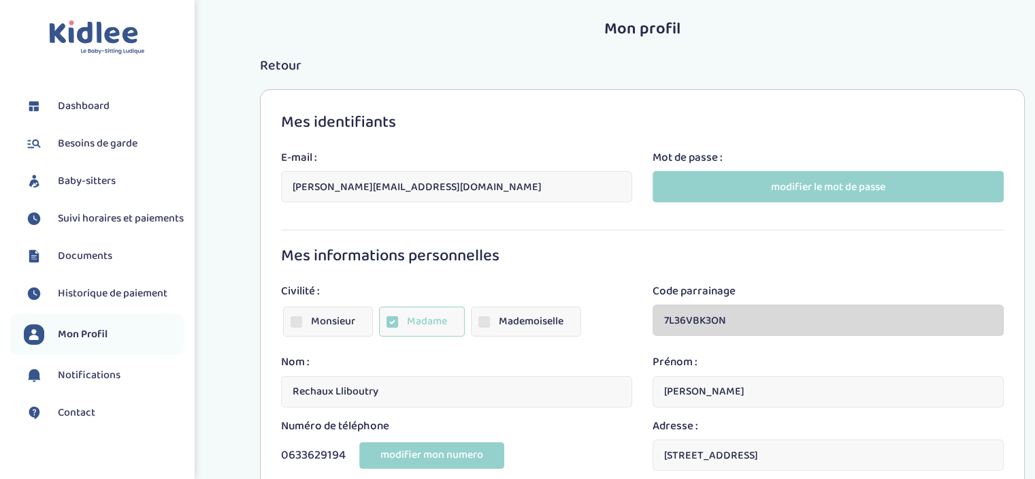
scroll to position [165, 0]
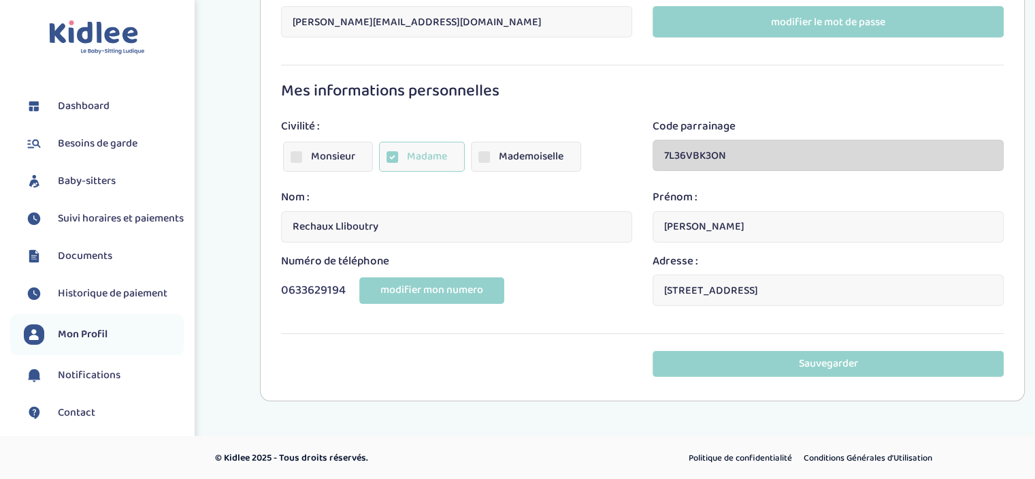
click at [88, 103] on span "Dashboard" at bounding box center [84, 106] width 52 height 16
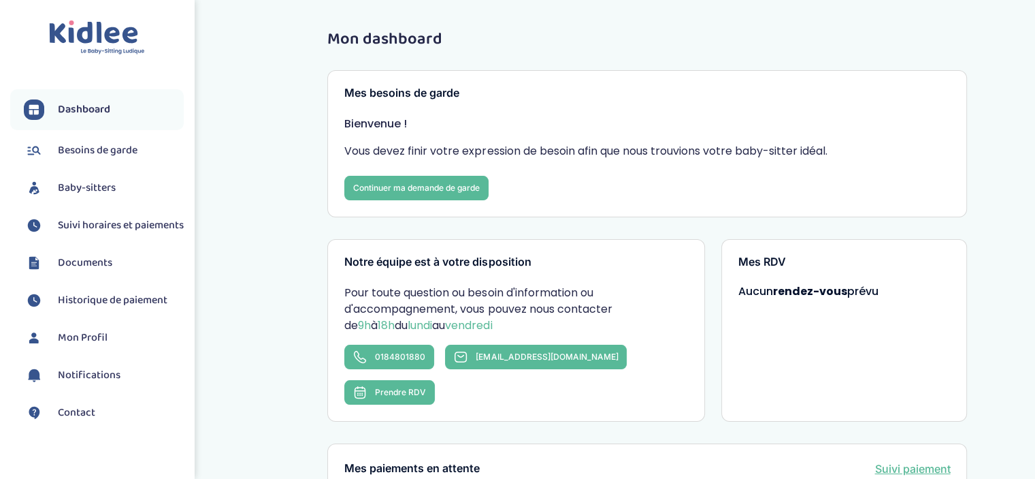
click at [89, 346] on span "Mon Profil" at bounding box center [83, 337] width 50 height 16
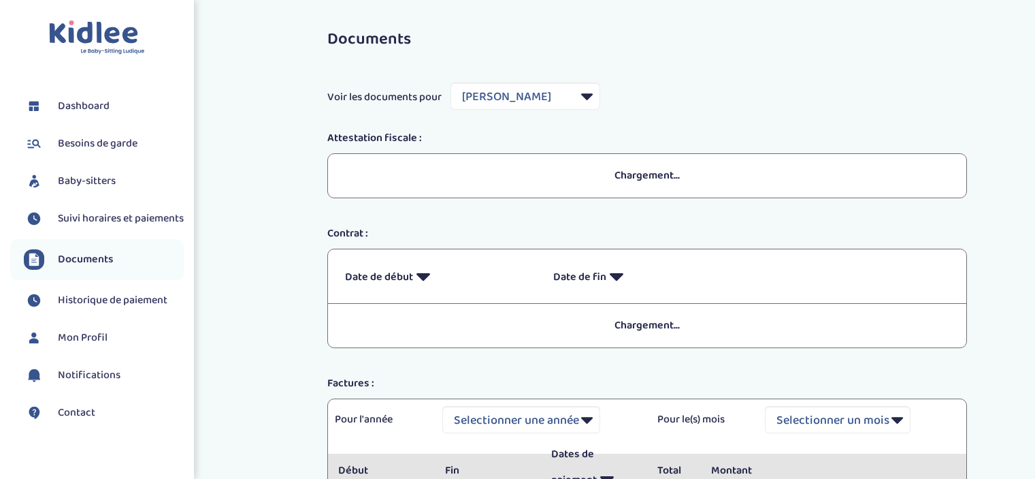
select select "28383"
